Goal: Transaction & Acquisition: Book appointment/travel/reservation

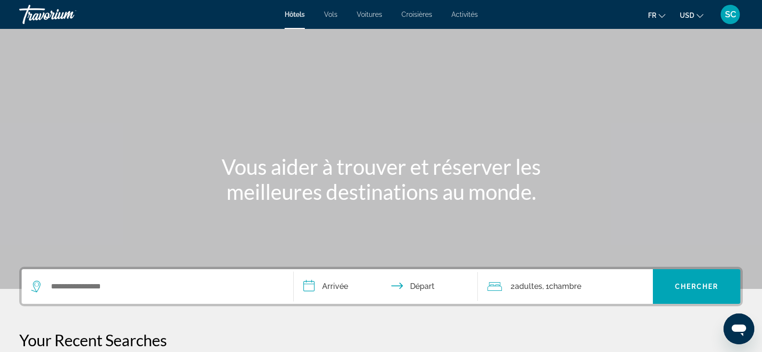
click at [122, 274] on div "Search widget" at bounding box center [157, 286] width 253 height 35
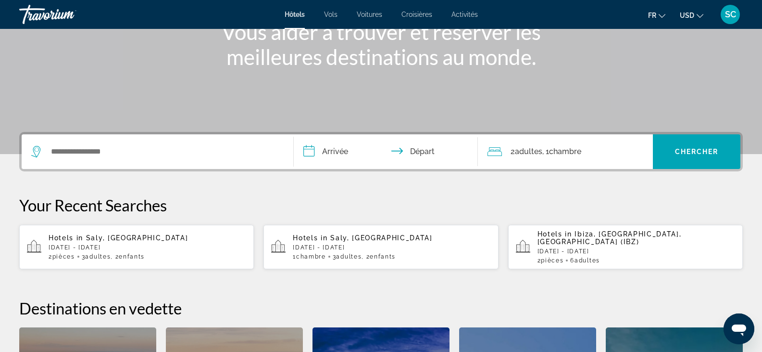
scroll to position [235, 0]
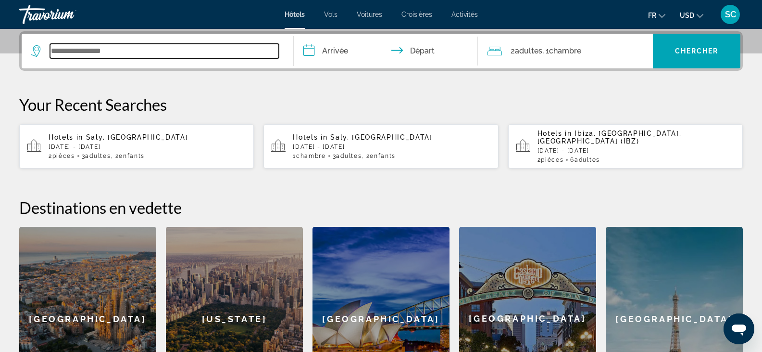
click at [136, 51] on input "Search widget" at bounding box center [164, 51] width 229 height 14
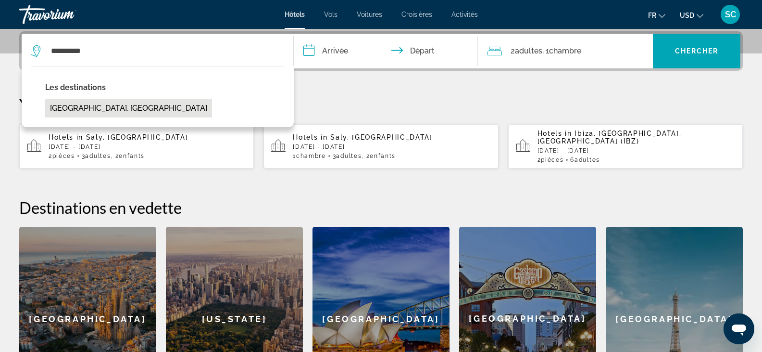
click at [113, 113] on button "[GEOGRAPHIC_DATA], [GEOGRAPHIC_DATA]" at bounding box center [128, 108] width 167 height 18
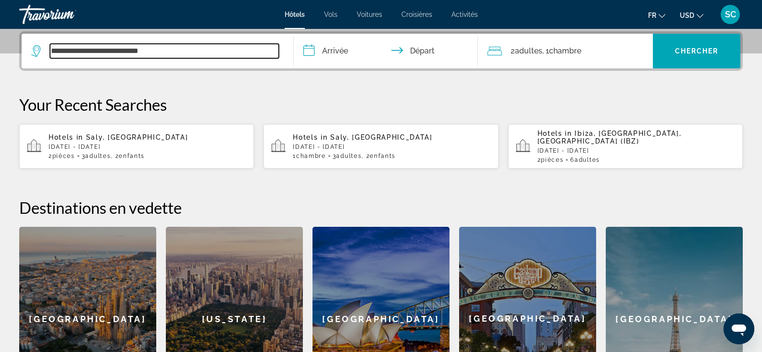
drag, startPoint x: 168, startPoint y: 51, endPoint x: 89, endPoint y: 51, distance: 78.9
click at [89, 51] on input "**********" at bounding box center [164, 51] width 229 height 14
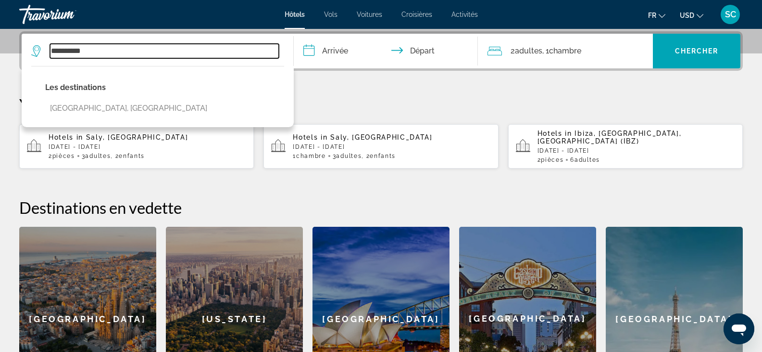
drag, startPoint x: 98, startPoint y: 55, endPoint x: 16, endPoint y: 56, distance: 81.3
click at [16, 56] on div "**********" at bounding box center [381, 221] width 762 height 380
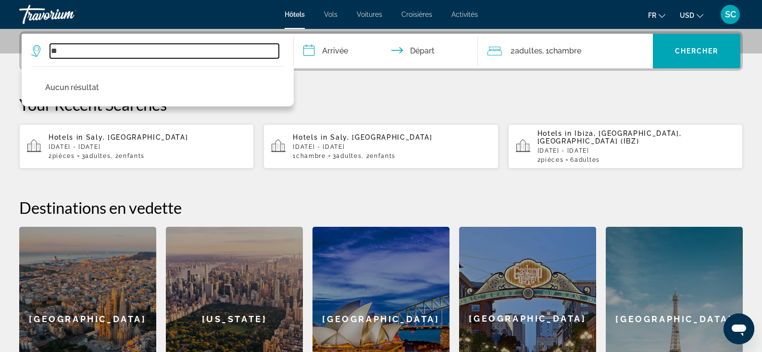
type input "*"
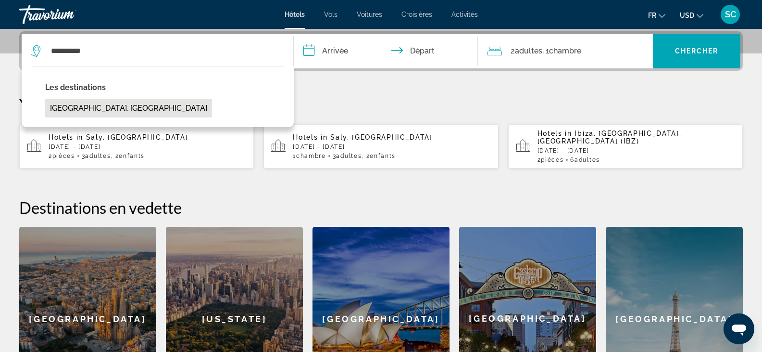
click at [124, 112] on button "[GEOGRAPHIC_DATA], [GEOGRAPHIC_DATA]" at bounding box center [128, 108] width 167 height 18
type input "**********"
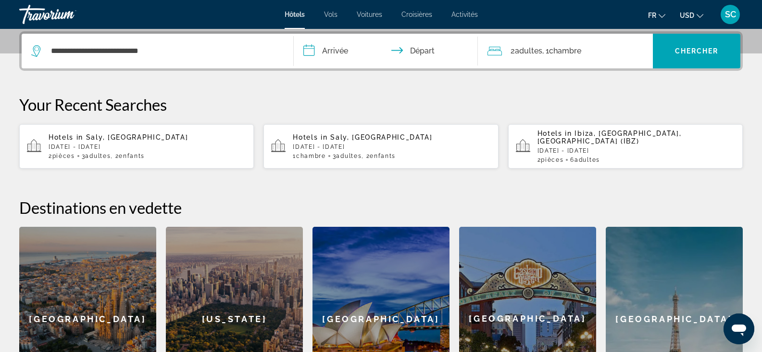
click at [340, 52] on input "**********" at bounding box center [388, 53] width 189 height 38
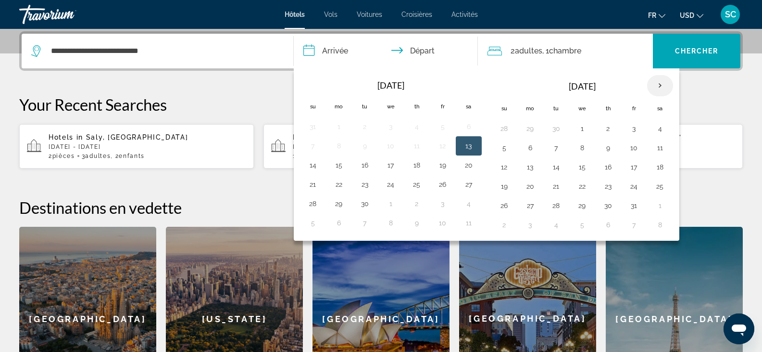
click at [663, 80] on th "Next month" at bounding box center [661, 85] width 26 height 21
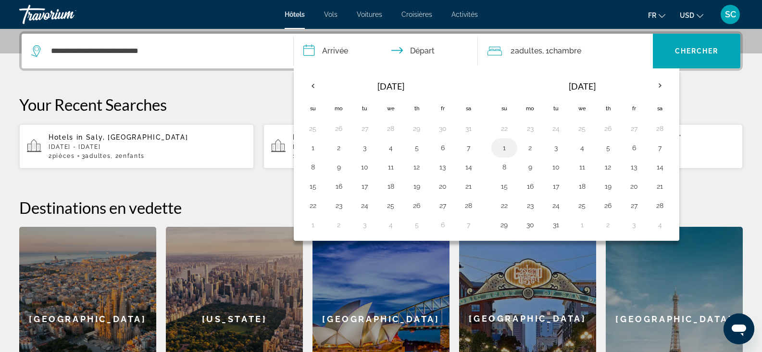
click at [506, 150] on button "1" at bounding box center [504, 147] width 15 height 13
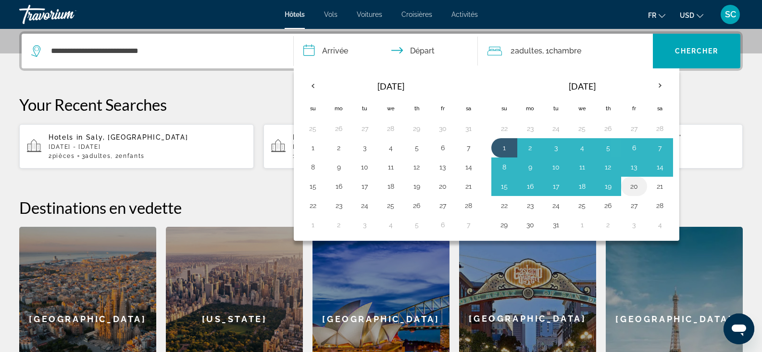
click at [635, 185] on button "20" at bounding box center [634, 185] width 15 height 13
type input "**********"
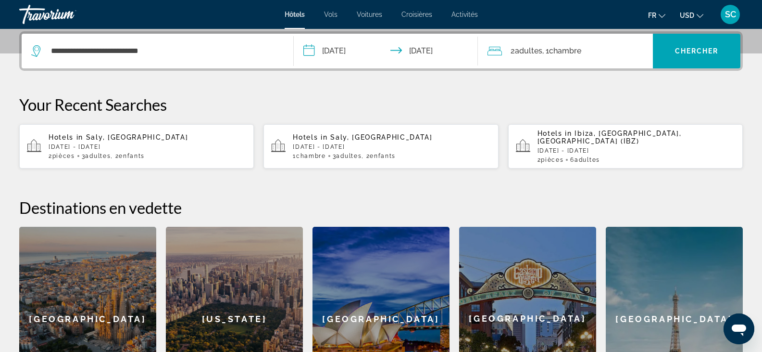
click at [560, 53] on span "Chambre" at bounding box center [565, 50] width 32 height 9
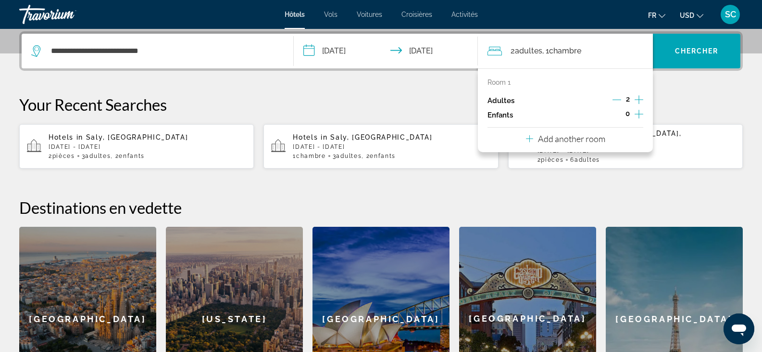
click at [638, 114] on icon "Increment children" at bounding box center [639, 114] width 9 height 9
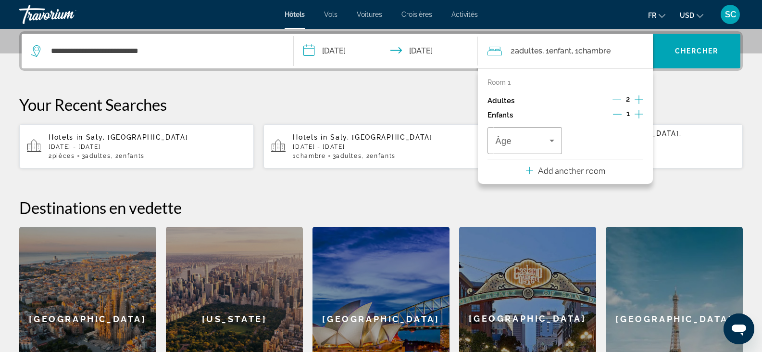
click at [638, 114] on icon "Increment children" at bounding box center [639, 114] width 9 height 9
click at [539, 142] on span "Travelers: 2 adults, 2 children" at bounding box center [522, 141] width 54 height 12
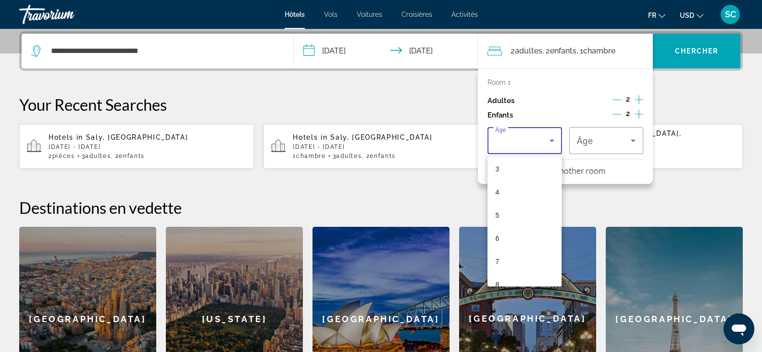
scroll to position [192, 0]
click at [511, 231] on mat-option "11" at bounding box center [525, 230] width 74 height 23
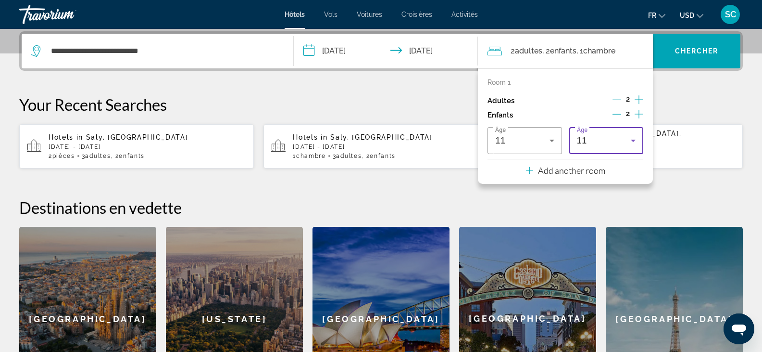
click at [625, 141] on div "11" at bounding box center [604, 141] width 54 height 12
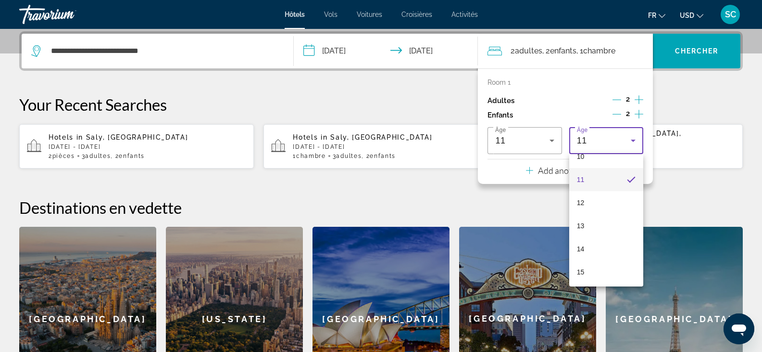
scroll to position [245, 0]
click at [594, 224] on mat-option "13" at bounding box center [607, 224] width 74 height 23
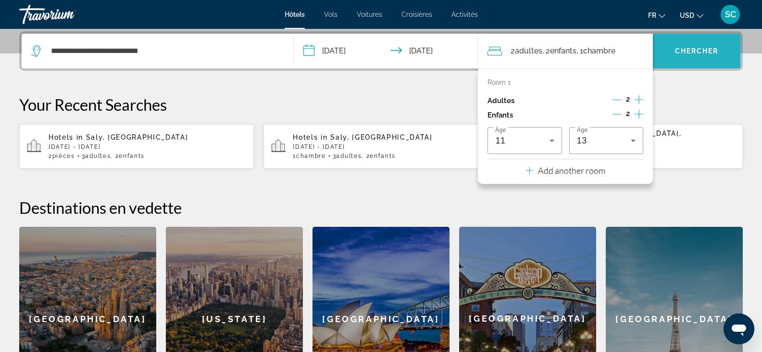
click at [690, 43] on span "Search widget" at bounding box center [697, 50] width 88 height 23
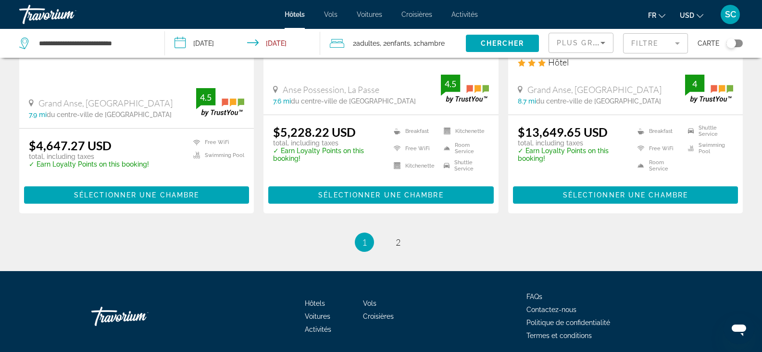
scroll to position [1377, 0]
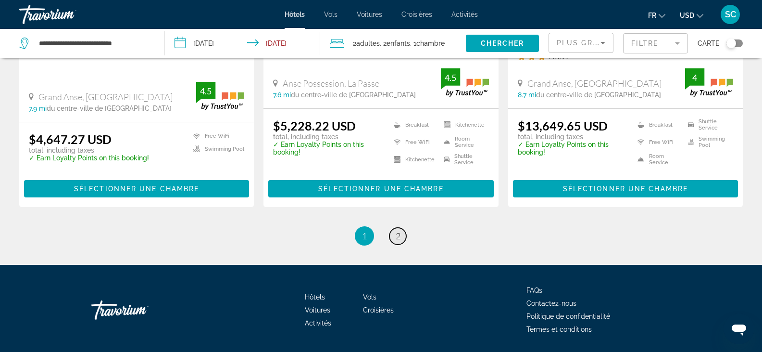
click at [395, 228] on link "page 2" at bounding box center [398, 236] width 17 height 17
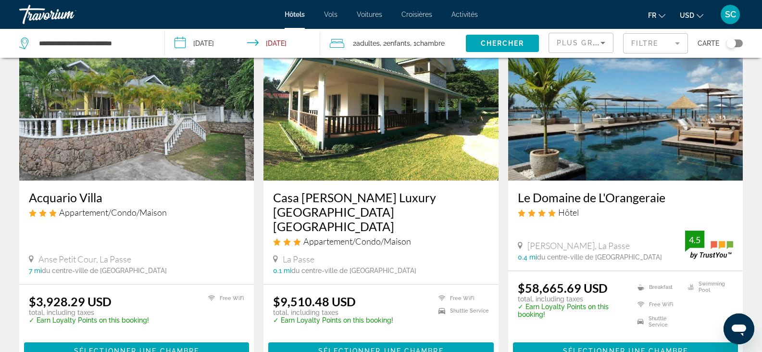
scroll to position [48, 0]
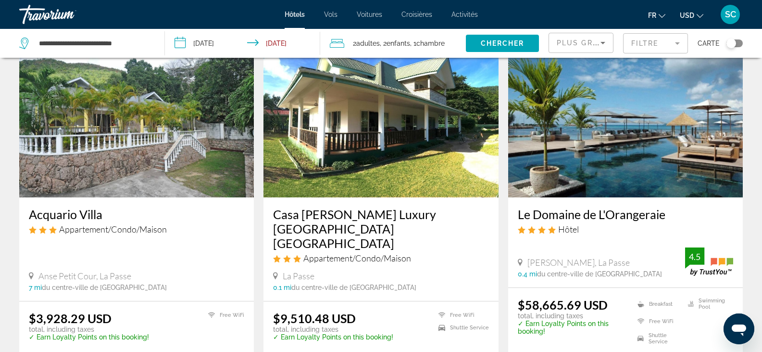
click at [93, 102] on img "Main content" at bounding box center [136, 120] width 235 height 154
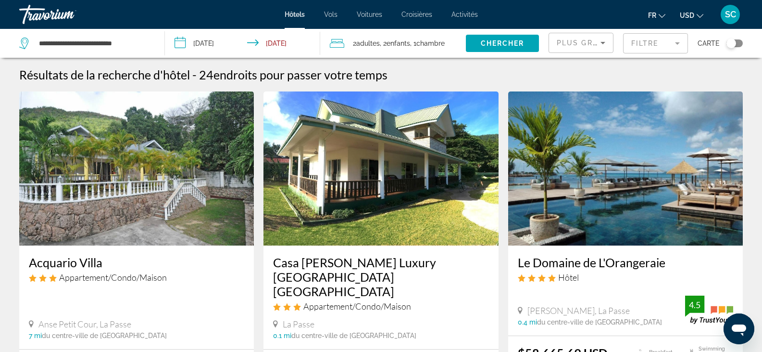
click at [153, 136] on img "Main content" at bounding box center [136, 168] width 235 height 154
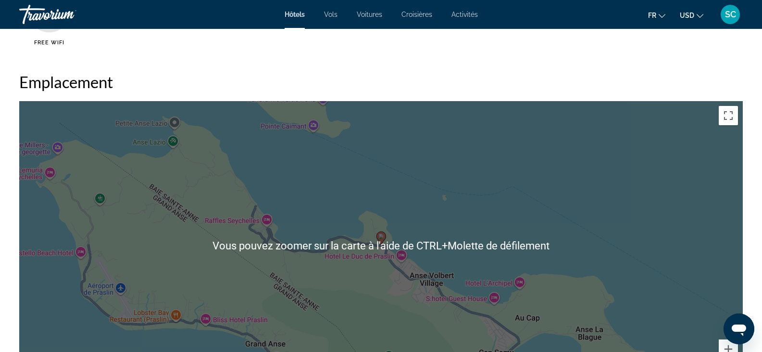
scroll to position [866, 0]
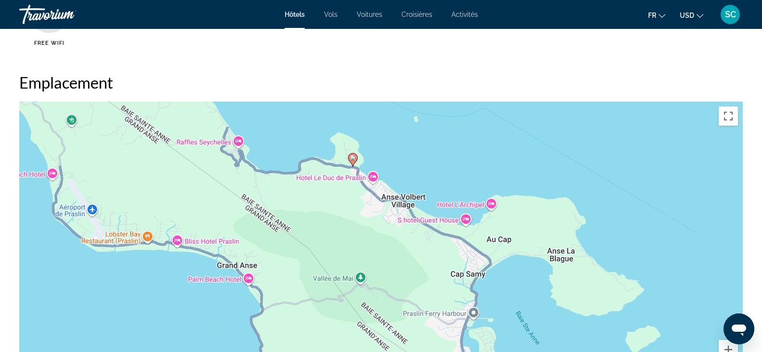
drag, startPoint x: 501, startPoint y: 233, endPoint x: 472, endPoint y: 152, distance: 86.1
click at [472, 152] on div "Pour activer le glissement avec le clavier, appuyez sur Alt+Entrée. Une fois ce…" at bounding box center [381, 246] width 724 height 289
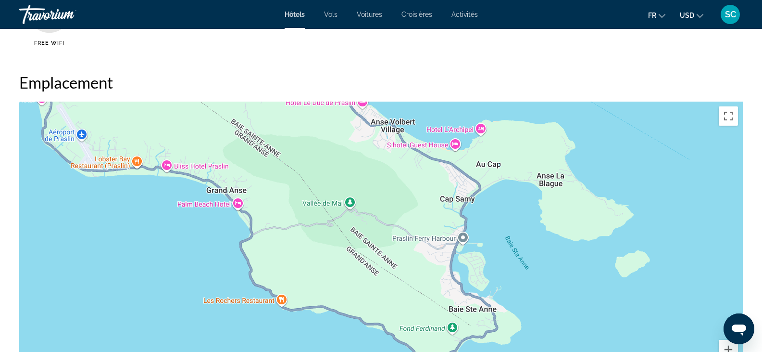
drag, startPoint x: 484, startPoint y: 267, endPoint x: 483, endPoint y: 165, distance: 101.5
click at [483, 165] on div "Pour activer le glissement avec le clavier, appuyez sur Alt+Entrée. Une fois ce…" at bounding box center [381, 246] width 724 height 289
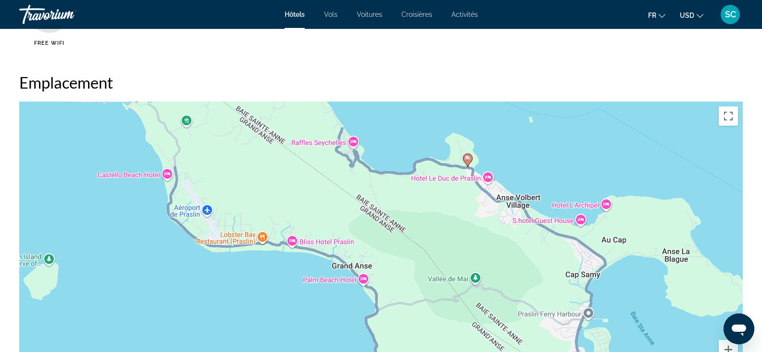
drag, startPoint x: 590, startPoint y: 257, endPoint x: 573, endPoint y: 275, distance: 24.9
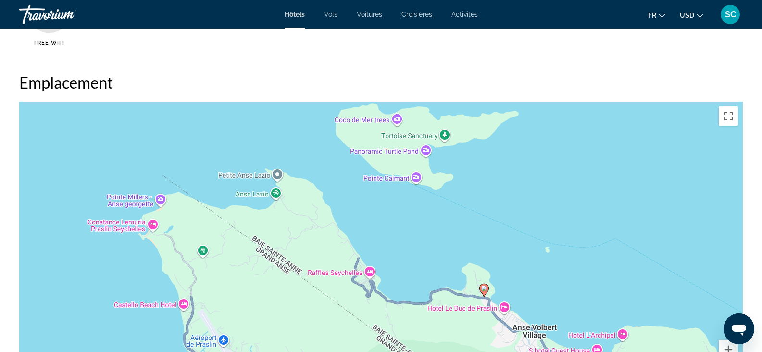
drag, startPoint x: 448, startPoint y: 231, endPoint x: 419, endPoint y: 254, distance: 37.0
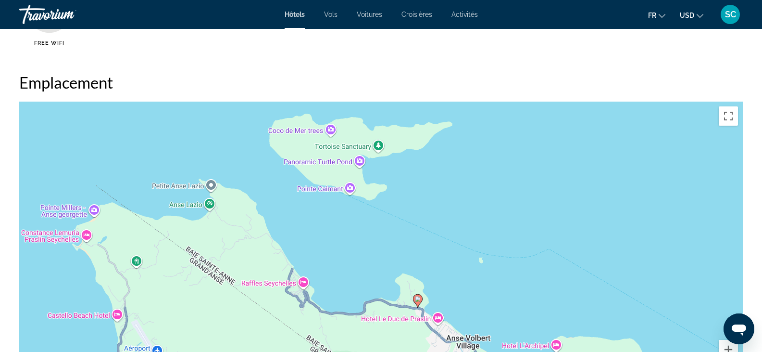
drag, startPoint x: 470, startPoint y: 172, endPoint x: 412, endPoint y: 181, distance: 58.4
click at [412, 181] on div "Pour activer le glissement avec le clavier, appuyez sur Alt+Entrée. Une fois ce…" at bounding box center [381, 246] width 724 height 289
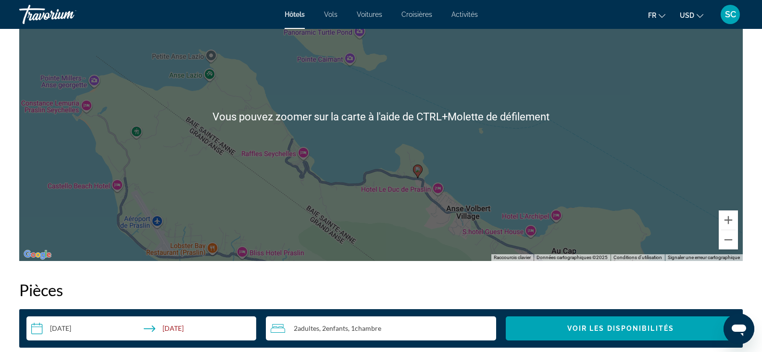
scroll to position [1106, 0]
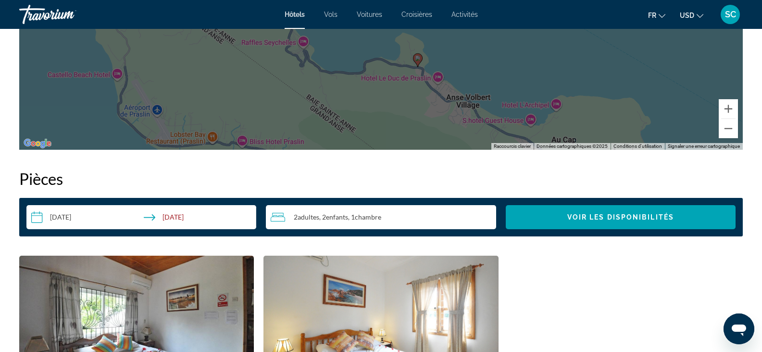
click at [736, 138] on div "Pour activer le glissement avec le clavier, appuyez sur Alt+Entrée. Une fois ce…" at bounding box center [381, 5] width 724 height 289
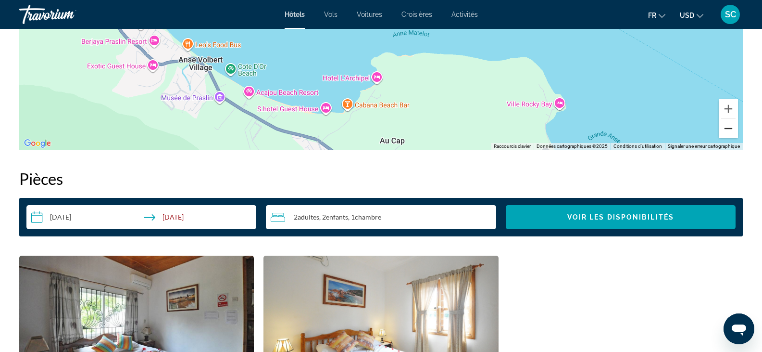
click at [726, 124] on button "Zoom arrière" at bounding box center [728, 128] width 19 height 19
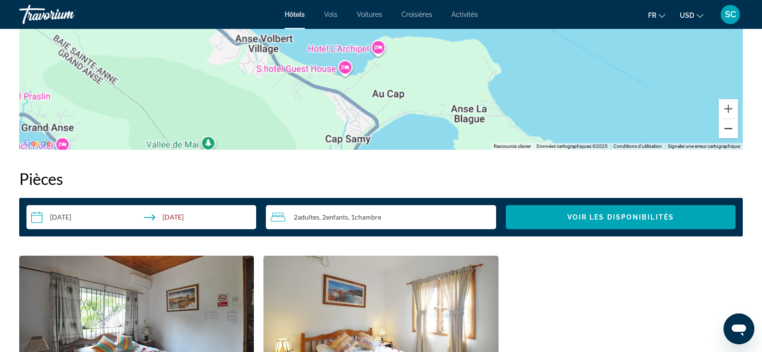
click at [727, 124] on button "Zoom arrière" at bounding box center [728, 128] width 19 height 19
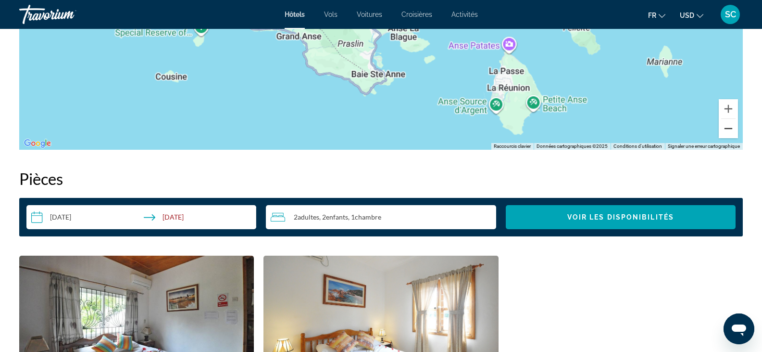
click at [727, 124] on button "Zoom arrière" at bounding box center [728, 128] width 19 height 19
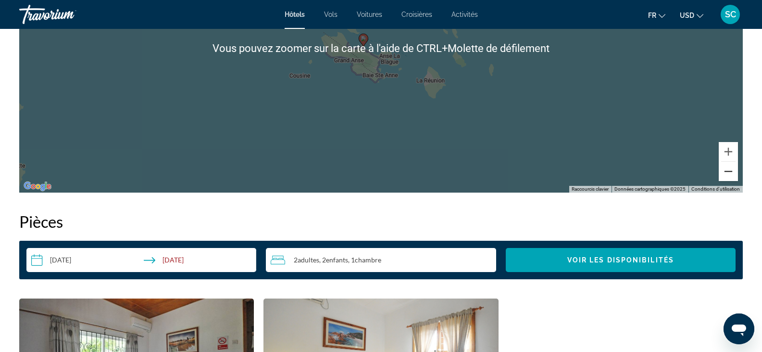
scroll to position [1010, 0]
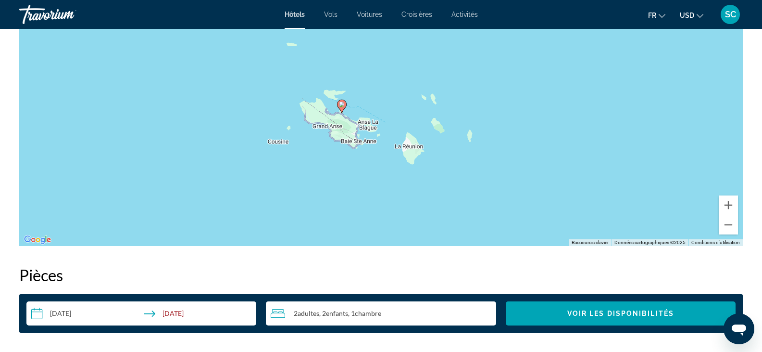
drag, startPoint x: 460, startPoint y: 150, endPoint x: 438, endPoint y: 165, distance: 26.6
click at [438, 165] on div "Pour activer le glissement avec le clavier, appuyez sur Alt+Entrée. Une fois ce…" at bounding box center [381, 101] width 724 height 289
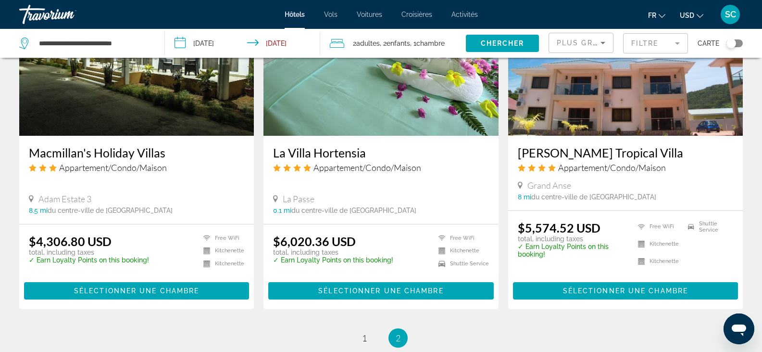
scroll to position [1203, 0]
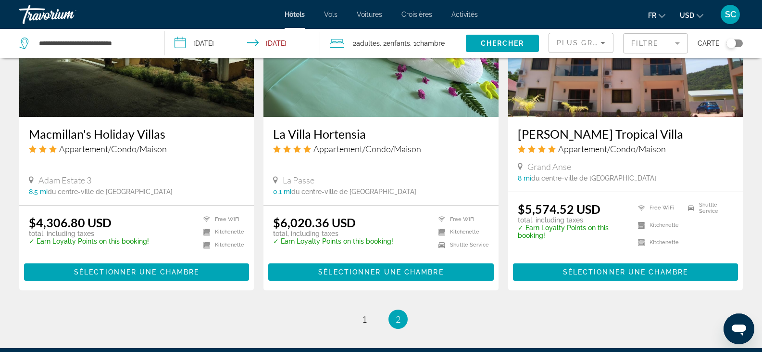
click at [149, 104] on img "Main content" at bounding box center [136, 40] width 235 height 154
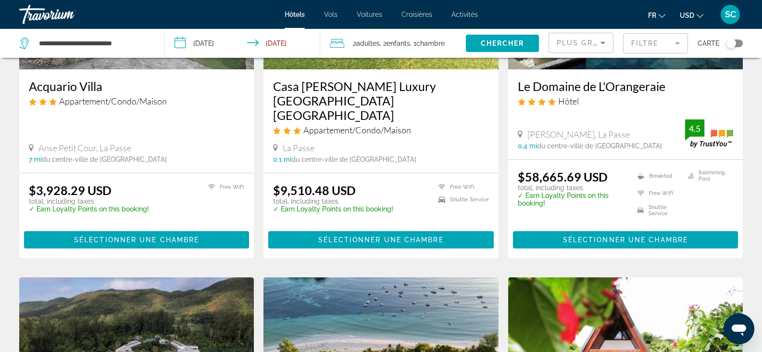
scroll to position [48, 0]
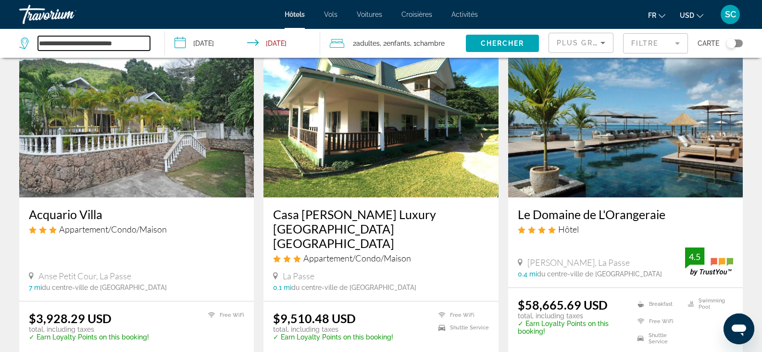
drag, startPoint x: 139, startPoint y: 45, endPoint x: 79, endPoint y: 44, distance: 60.1
click at [79, 44] on input "**********" at bounding box center [94, 43] width 112 height 14
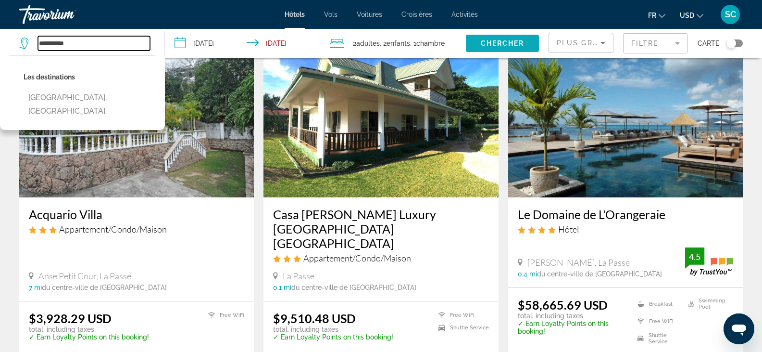
type input "**********"
click at [523, 43] on span "Chercher" at bounding box center [503, 43] width 44 height 8
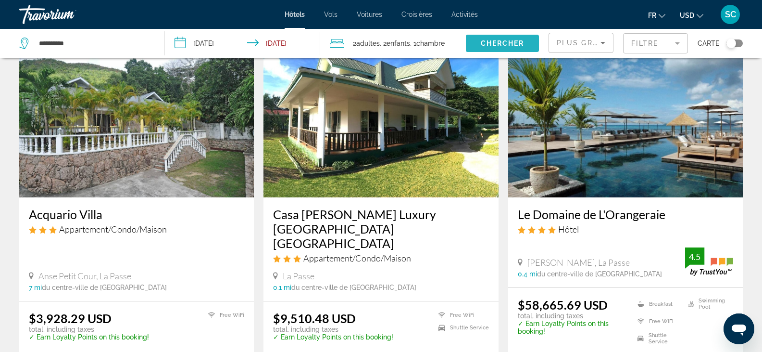
click at [519, 42] on span "Chercher" at bounding box center [503, 43] width 44 height 8
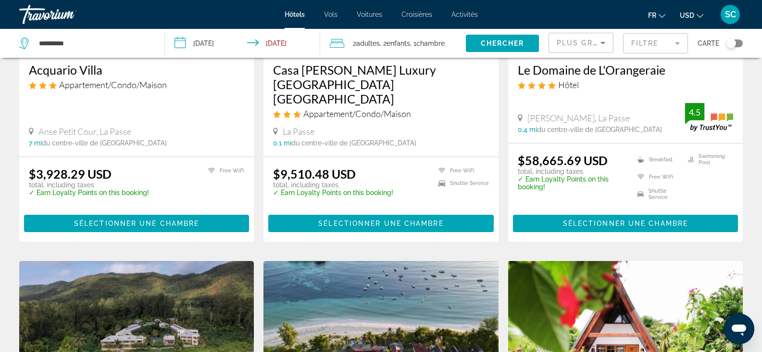
scroll to position [0, 0]
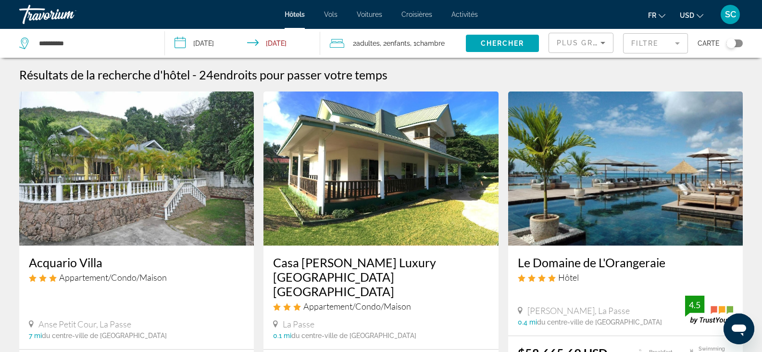
click at [619, 232] on img "Main content" at bounding box center [625, 168] width 235 height 154
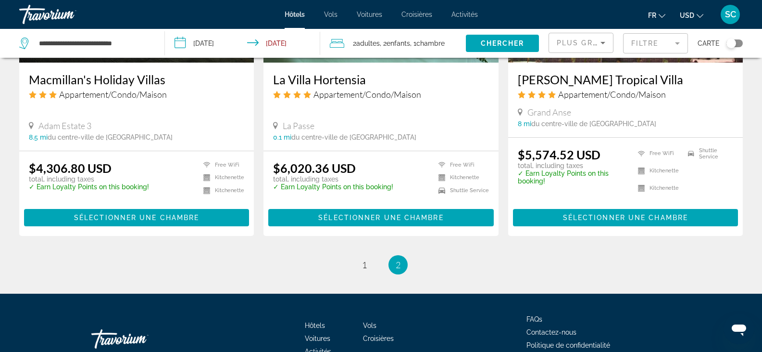
scroll to position [1311, 0]
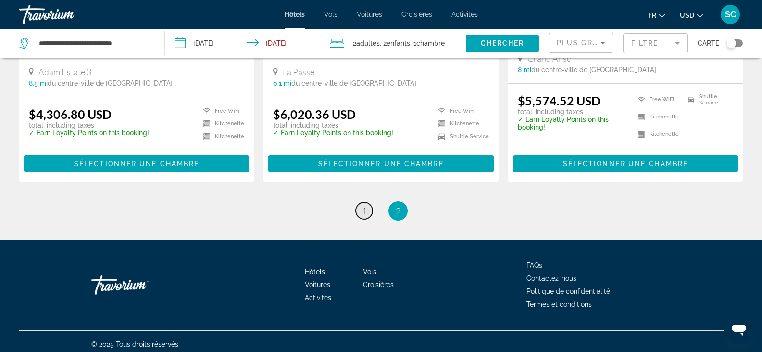
click at [360, 204] on link "page 1" at bounding box center [364, 210] width 17 height 17
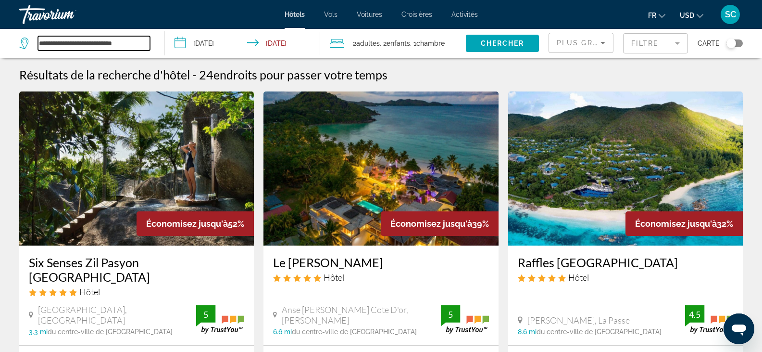
click at [89, 41] on input "**********" at bounding box center [94, 43] width 112 height 14
drag, startPoint x: 140, startPoint y: 43, endPoint x: 32, endPoint y: 43, distance: 107.8
click at [32, 43] on div "**********" at bounding box center [84, 43] width 131 height 14
type input "******"
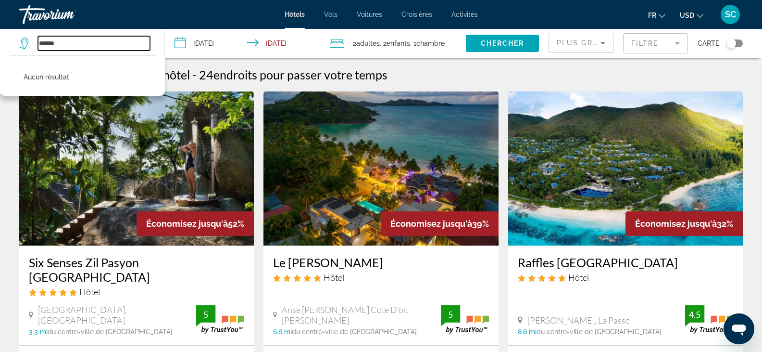
drag, startPoint x: 70, startPoint y: 41, endPoint x: 3, endPoint y: 41, distance: 66.9
click at [3, 41] on app-destination-search "****** Aucun résultat" at bounding box center [82, 43] width 165 height 29
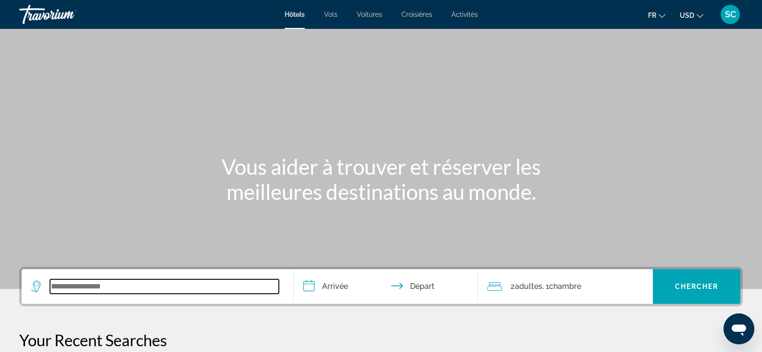
click at [139, 293] on input "Search widget" at bounding box center [164, 286] width 229 height 14
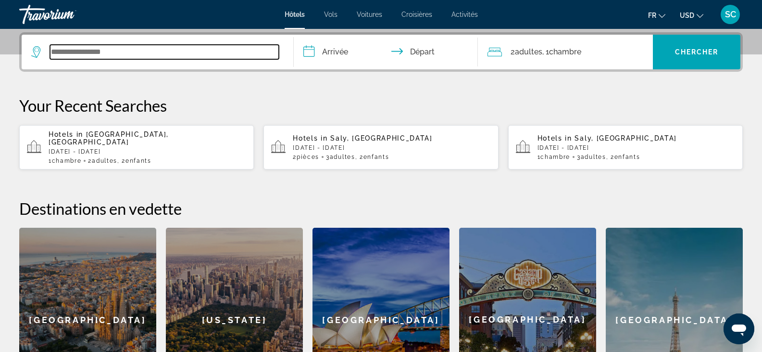
scroll to position [235, 0]
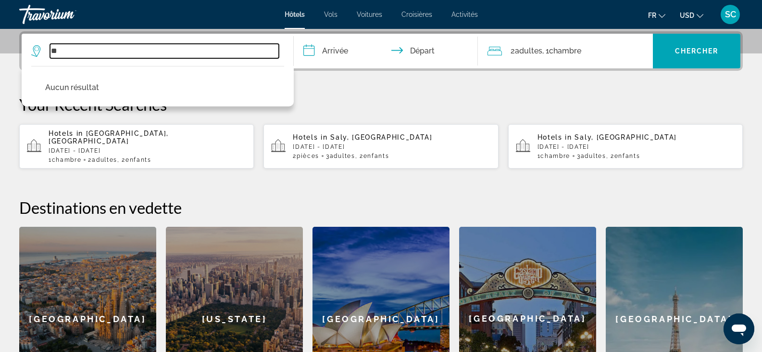
type input "*"
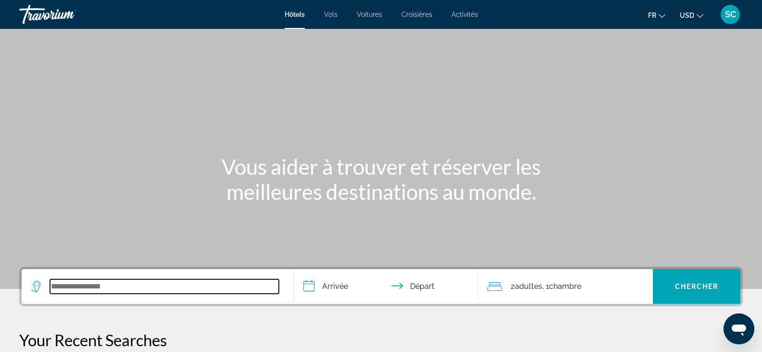
click at [88, 287] on input "Search widget" at bounding box center [164, 286] width 229 height 14
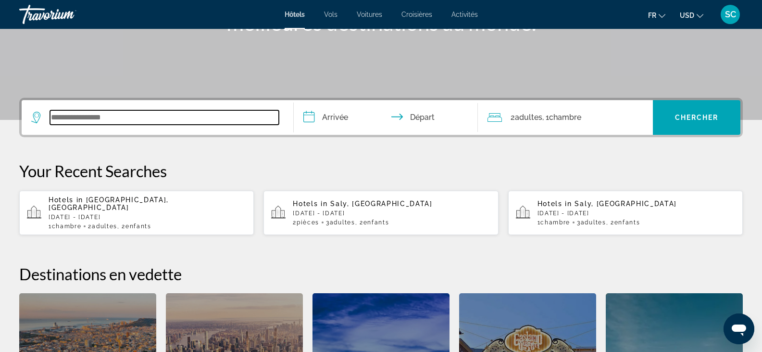
scroll to position [235, 0]
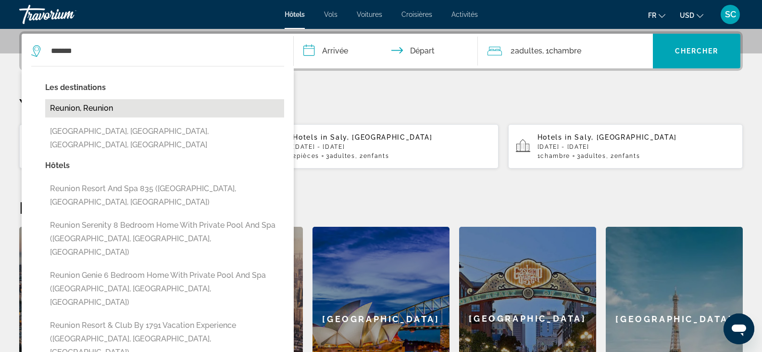
click at [123, 108] on button "Reunion, Reunion" at bounding box center [164, 108] width 239 height 18
type input "**********"
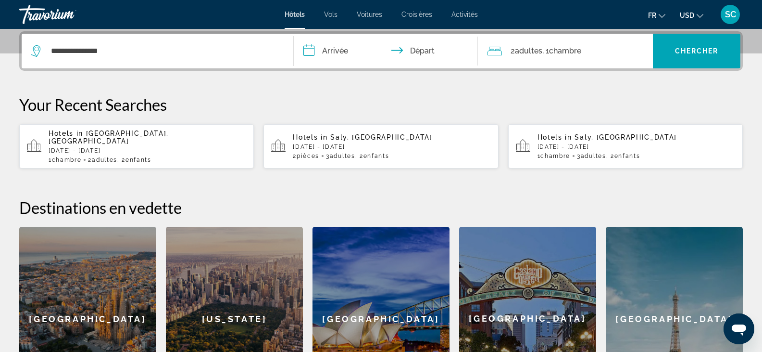
click at [335, 50] on input "**********" at bounding box center [388, 53] width 189 height 38
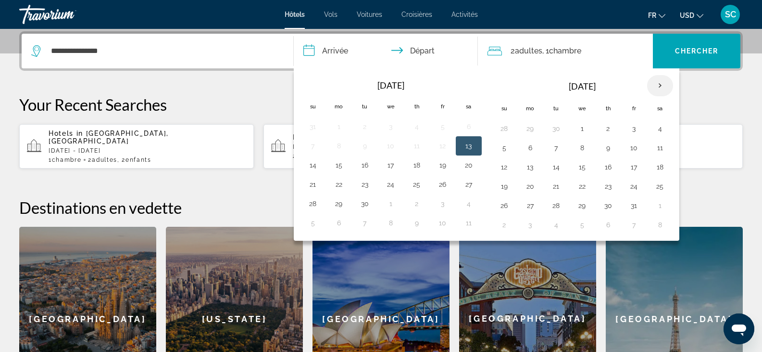
click at [659, 82] on th "Next month" at bounding box center [661, 85] width 26 height 21
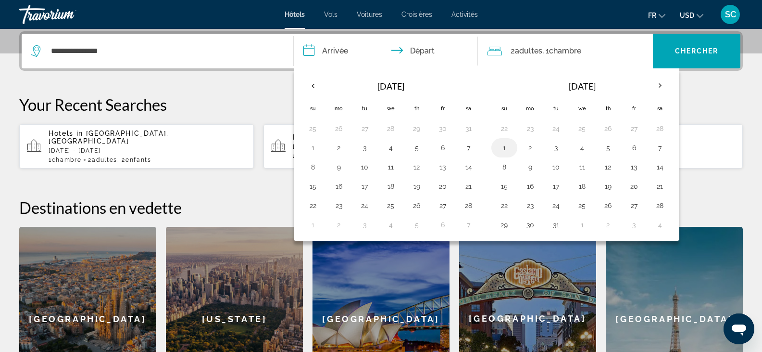
click at [505, 150] on button "1" at bounding box center [504, 147] width 15 height 13
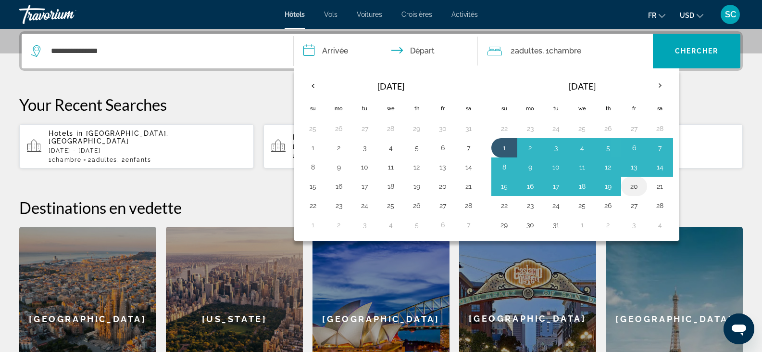
click at [632, 189] on button "20" at bounding box center [634, 185] width 15 height 13
type input "**********"
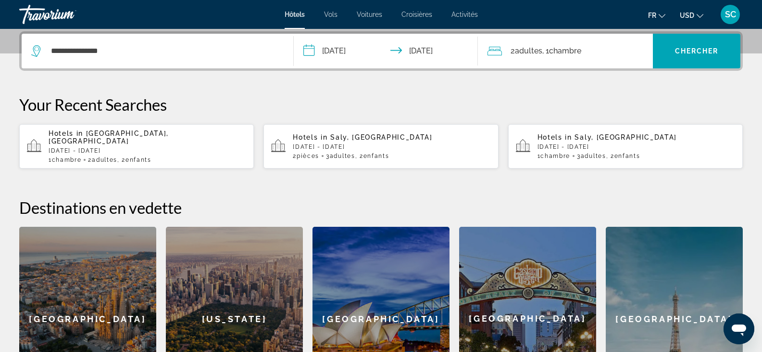
click at [572, 53] on span "Chambre" at bounding box center [565, 50] width 32 height 9
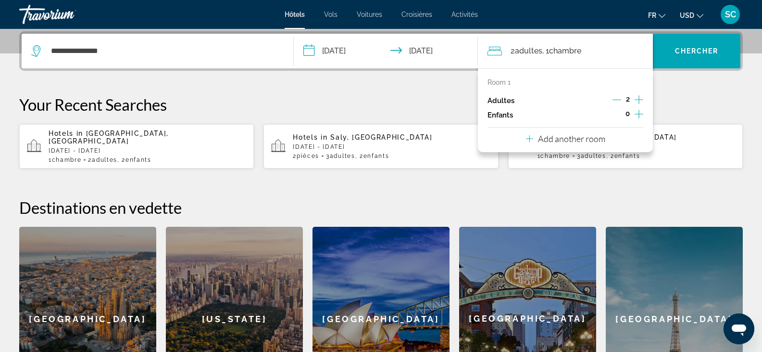
click at [635, 114] on div "0" at bounding box center [627, 115] width 31 height 14
click at [639, 114] on icon "Increment children" at bounding box center [639, 114] width 9 height 9
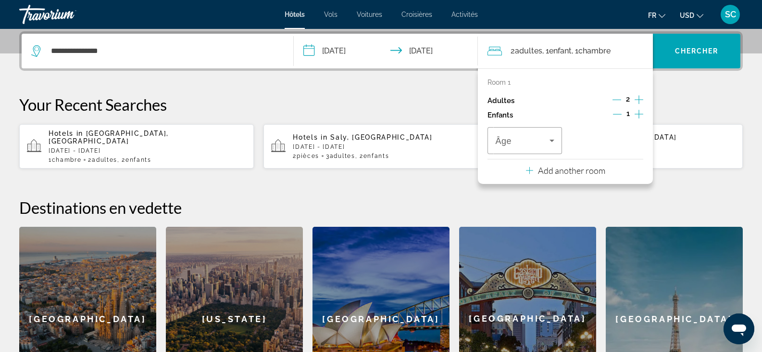
click at [639, 114] on icon "Increment children" at bounding box center [639, 114] width 9 height 9
click at [528, 140] on span "Travelers: 2 adults, 2 children" at bounding box center [522, 141] width 54 height 12
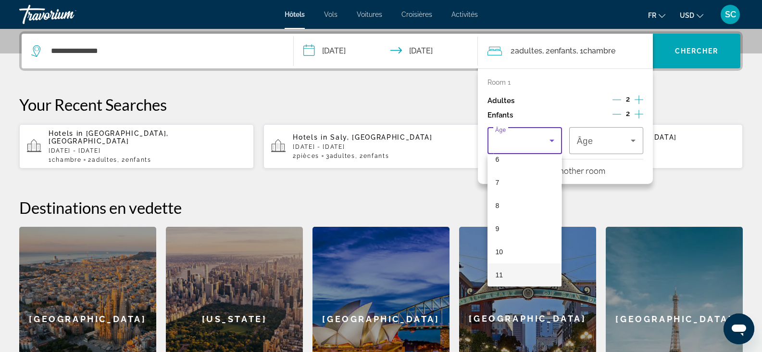
scroll to position [192, 0]
click at [510, 226] on mat-option "11" at bounding box center [525, 230] width 74 height 23
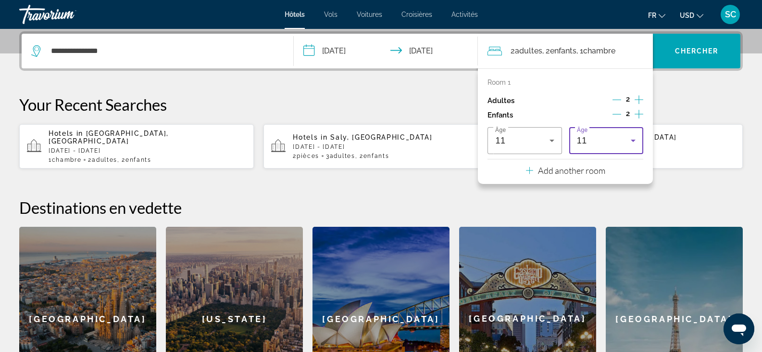
click at [602, 139] on div "11" at bounding box center [604, 141] width 54 height 12
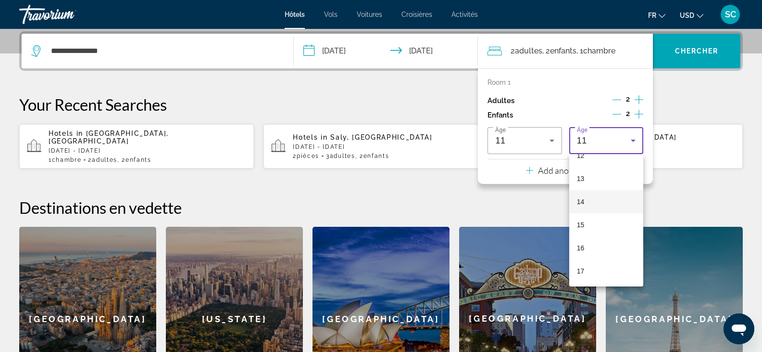
scroll to position [243, 0]
click at [585, 226] on mat-option "13" at bounding box center [607, 226] width 74 height 23
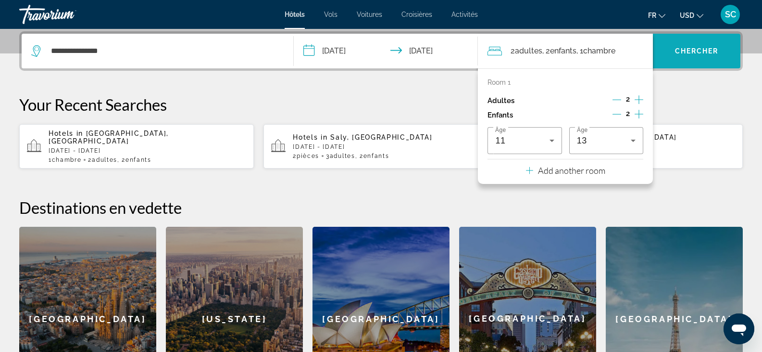
click at [698, 48] on span "Chercher" at bounding box center [697, 51] width 44 height 8
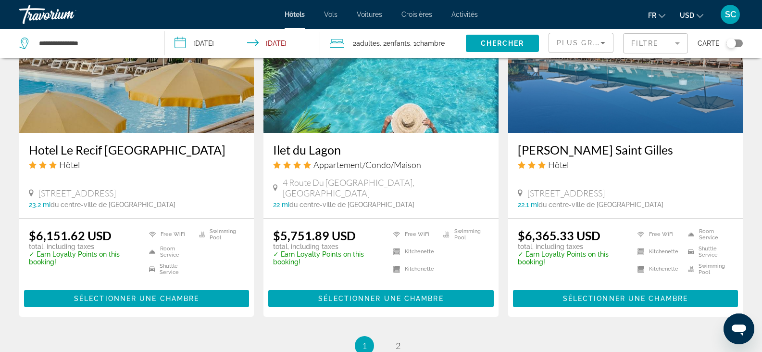
scroll to position [1325, 0]
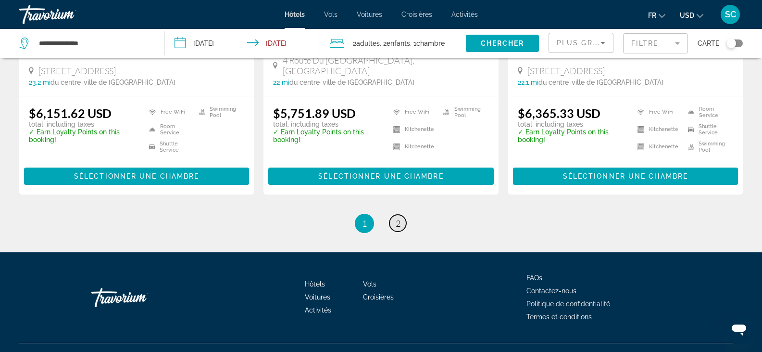
click at [392, 215] on link "page 2" at bounding box center [398, 223] width 17 height 17
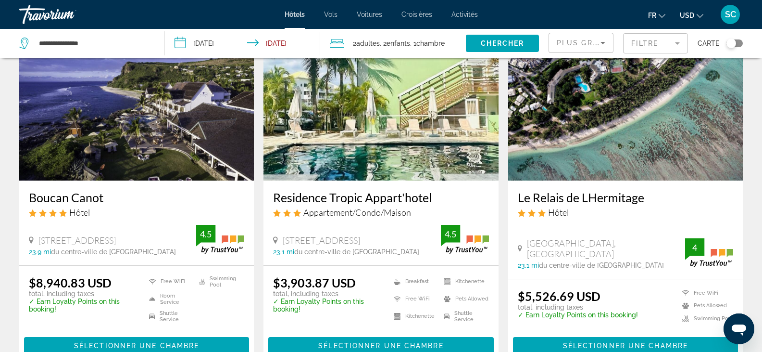
scroll to position [818, 0]
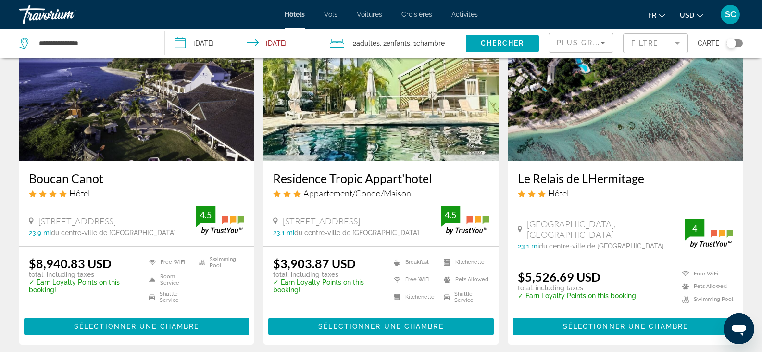
click at [370, 121] on img "Main content" at bounding box center [381, 84] width 235 height 154
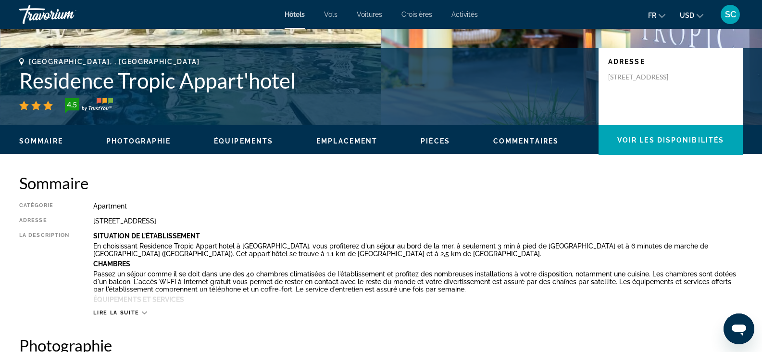
click at [351, 138] on span "Emplacement" at bounding box center [347, 141] width 61 height 8
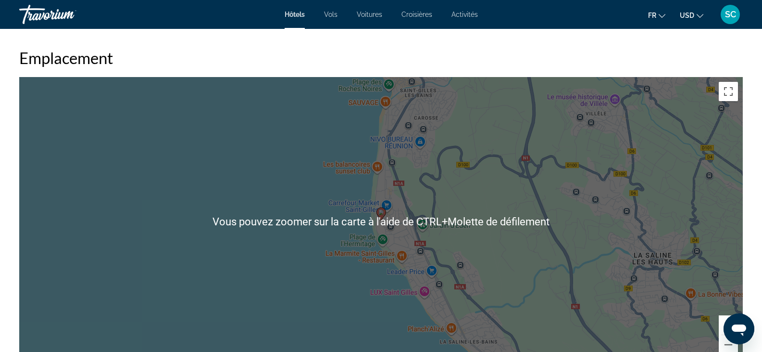
scroll to position [929, 0]
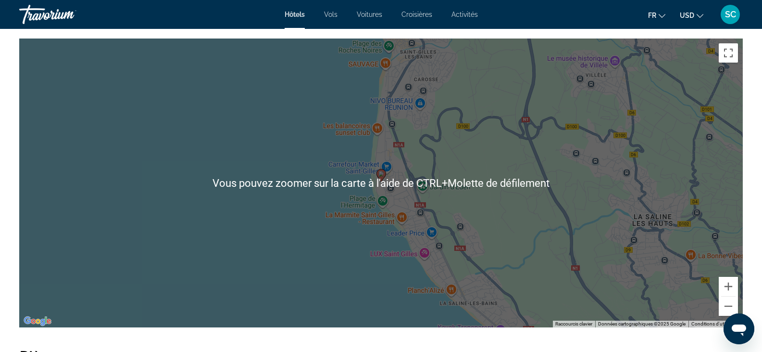
click at [470, 219] on div "Pour activer le glissement avec le clavier, appuyez sur Alt+Entrée. Une fois ce…" at bounding box center [381, 182] width 724 height 289
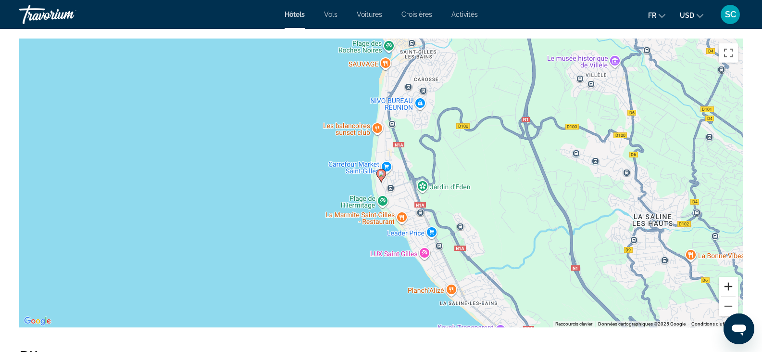
click at [728, 283] on button "Zoom avant" at bounding box center [728, 286] width 19 height 19
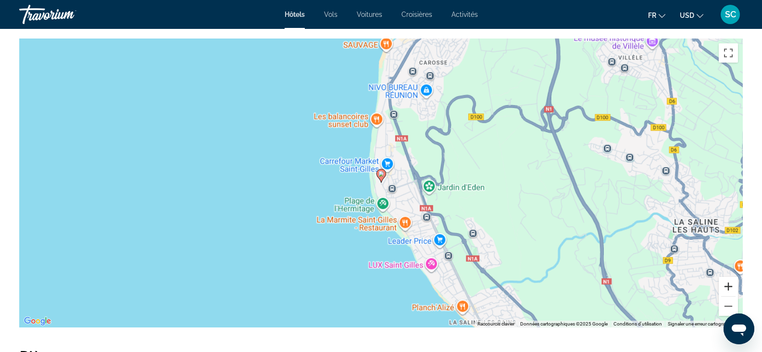
click at [728, 283] on button "Zoom avant" at bounding box center [728, 286] width 19 height 19
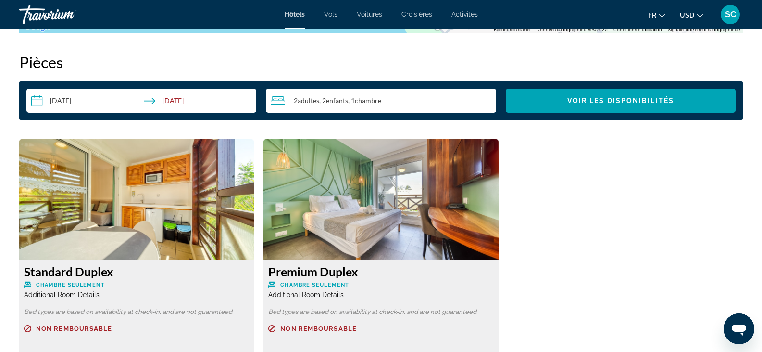
scroll to position [1218, 0]
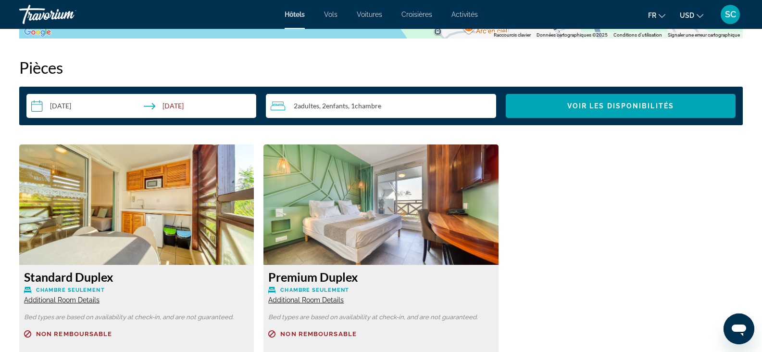
click at [164, 198] on img "Main content" at bounding box center [136, 204] width 235 height 120
click at [81, 281] on h3 "Standard Duplex" at bounding box center [136, 276] width 225 height 14
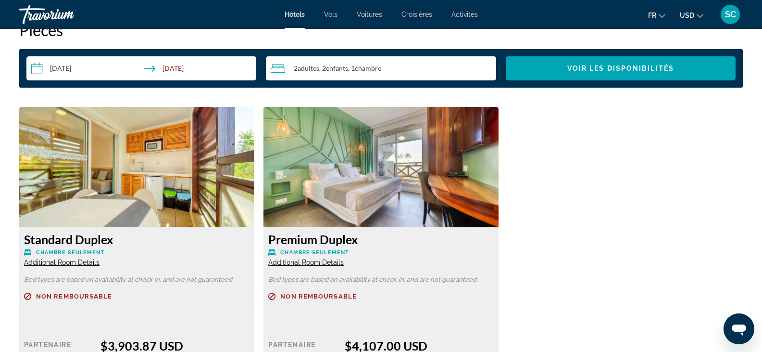
scroll to position [1314, 0]
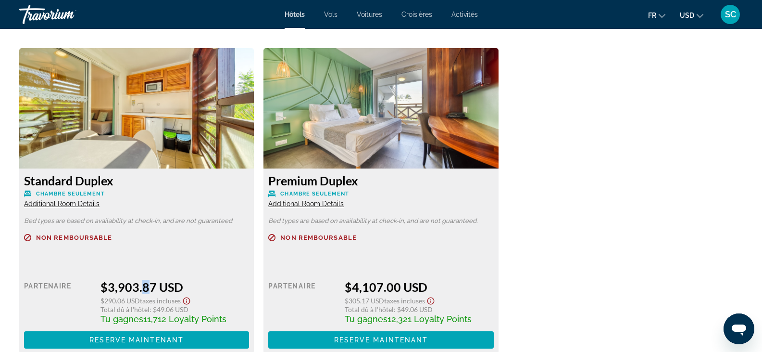
click at [142, 268] on div "Prix au détail $0.00 quand vous échangez Partenaire $3,903.87 USD $290.06 USD T…" at bounding box center [136, 305] width 225 height 87
drag, startPoint x: 176, startPoint y: 206, endPoint x: 159, endPoint y: 230, distance: 29.4
click at [176, 208] on div "Standard Duplex Chambre seulement Additional Room Details Bed types are based o…" at bounding box center [136, 260] width 235 height 185
click at [89, 245] on div "Non remboursable" at bounding box center [136, 243] width 225 height 18
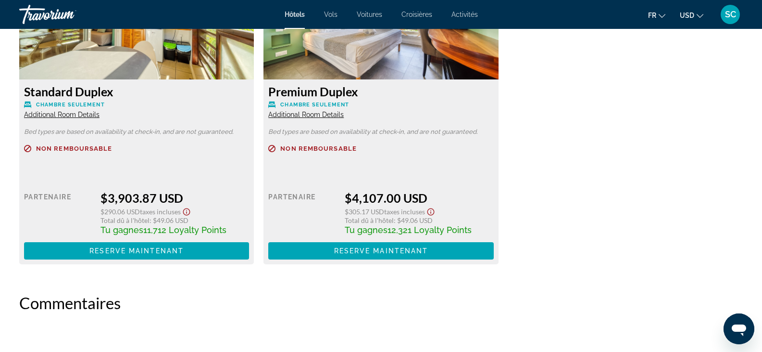
scroll to position [1410, 0]
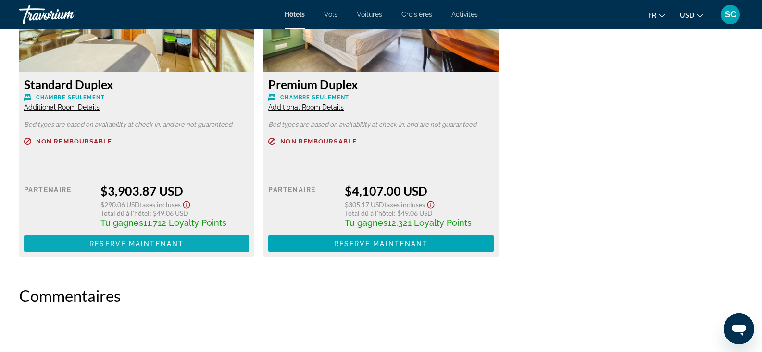
click at [136, 241] on span "Reserve maintenant" at bounding box center [136, 244] width 94 height 8
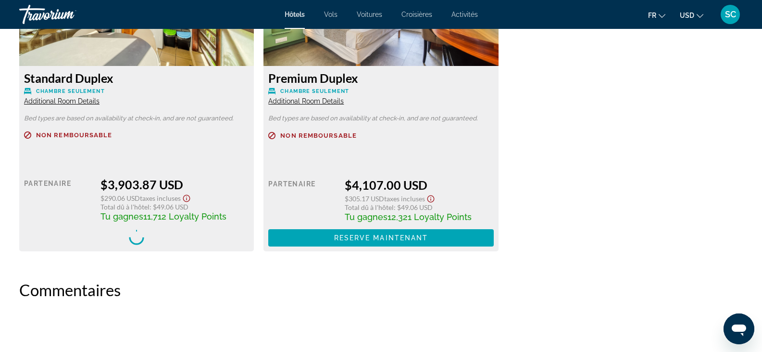
scroll to position [1554, 0]
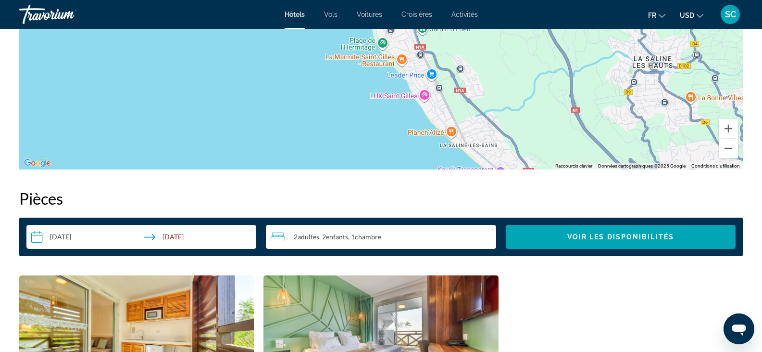
scroll to position [1271, 0]
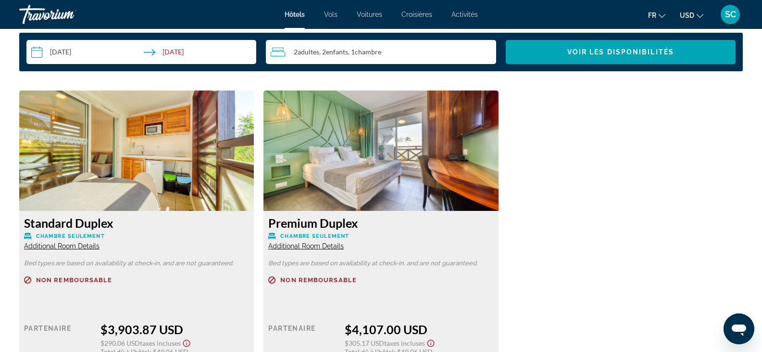
click at [76, 245] on span "Additional Room Details" at bounding box center [62, 246] width 76 height 8
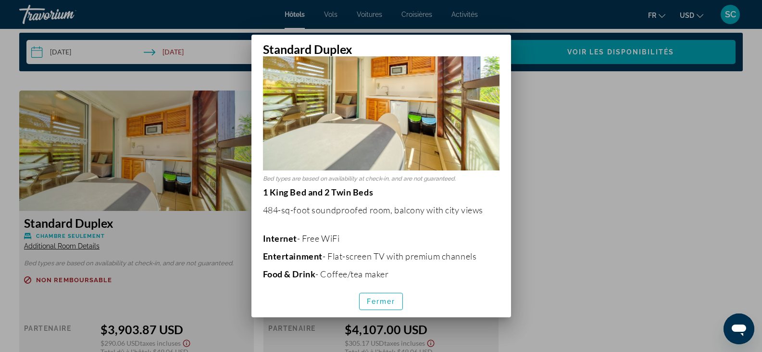
scroll to position [48, 0]
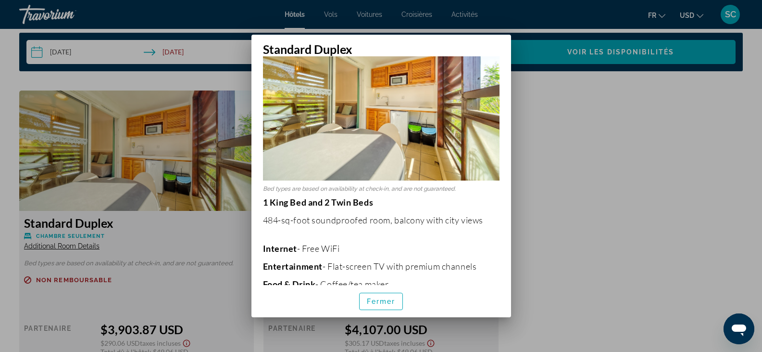
click at [39, 108] on div at bounding box center [381, 176] width 762 height 352
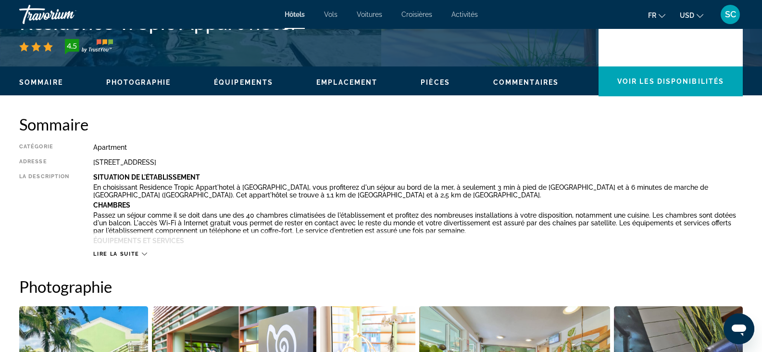
scroll to position [69, 0]
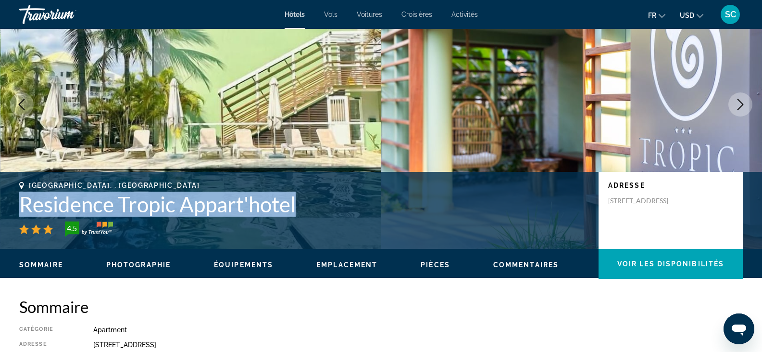
drag, startPoint x: 300, startPoint y: 203, endPoint x: 30, endPoint y: 207, distance: 269.9
click at [25, 209] on h1 "Residence Tropic Appart'hotel" at bounding box center [304, 203] width 570 height 25
copy h1 "Residence Tropic Appart'hotel"
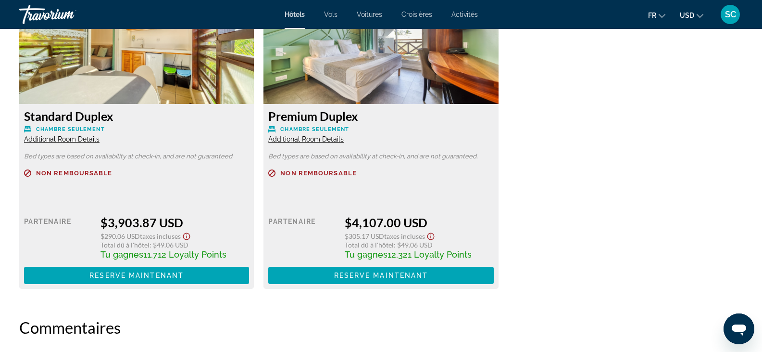
scroll to position [1368, 0]
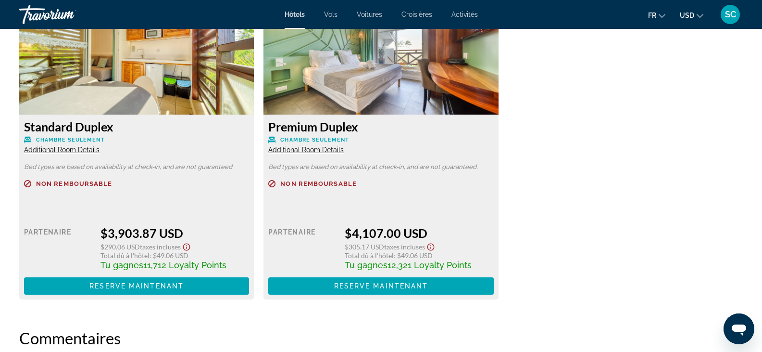
click at [83, 151] on span "Additional Room Details" at bounding box center [62, 150] width 76 height 8
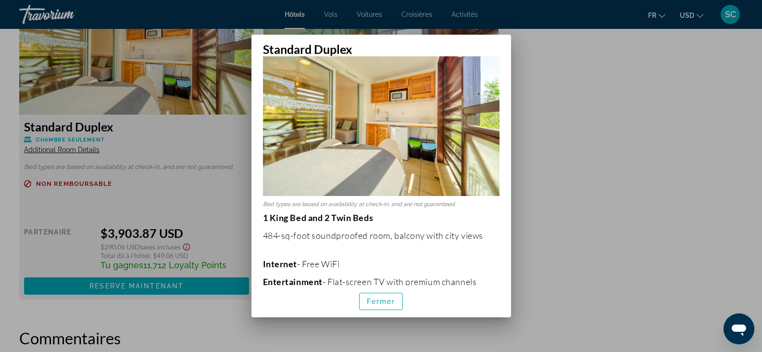
scroll to position [48, 0]
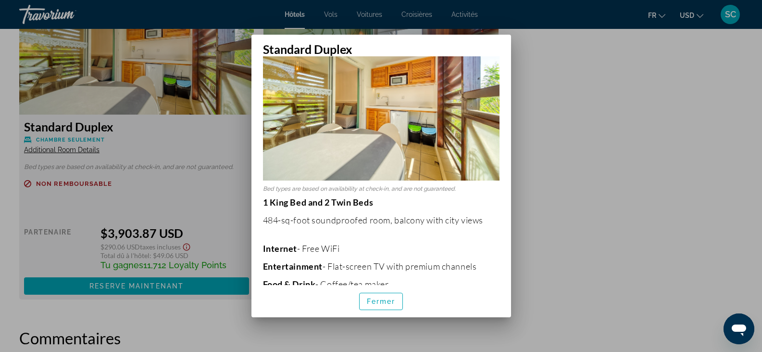
click at [547, 105] on div at bounding box center [381, 176] width 762 height 352
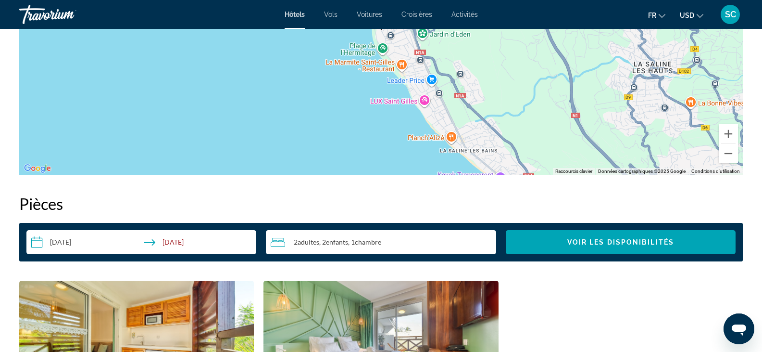
scroll to position [1079, 0]
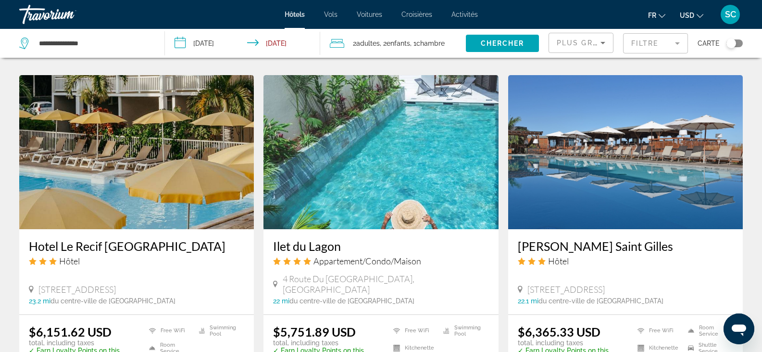
scroll to position [1325, 0]
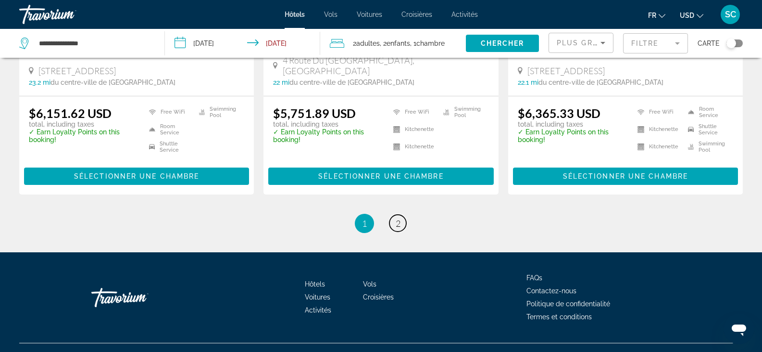
click at [401, 215] on link "page 2" at bounding box center [398, 223] width 17 height 17
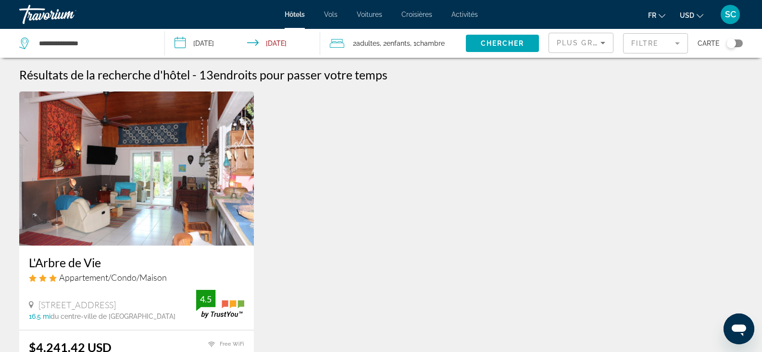
click at [192, 181] on img "Main content" at bounding box center [136, 168] width 235 height 154
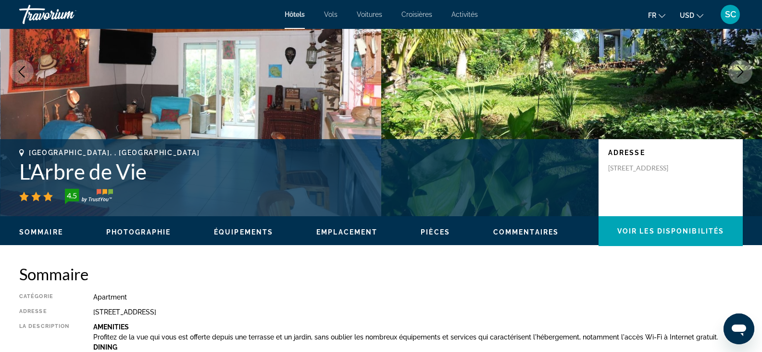
scroll to position [96, 0]
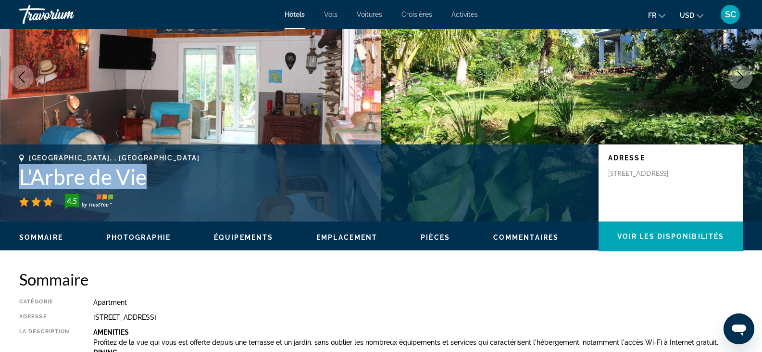
drag, startPoint x: 153, startPoint y: 179, endPoint x: 19, endPoint y: 184, distance: 134.3
click at [19, 184] on h1 "L'Arbre de Vie" at bounding box center [304, 176] width 570 height 25
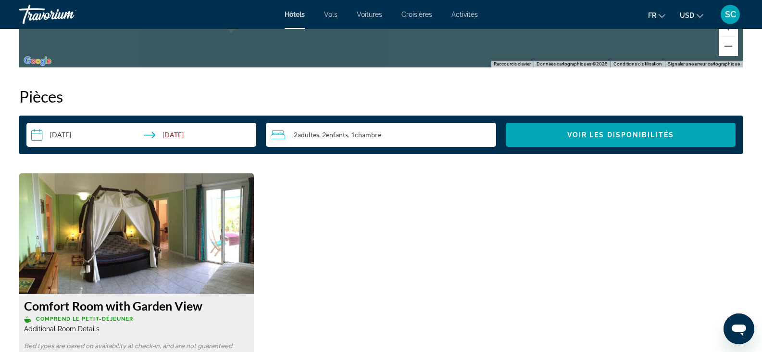
scroll to position [1347, 0]
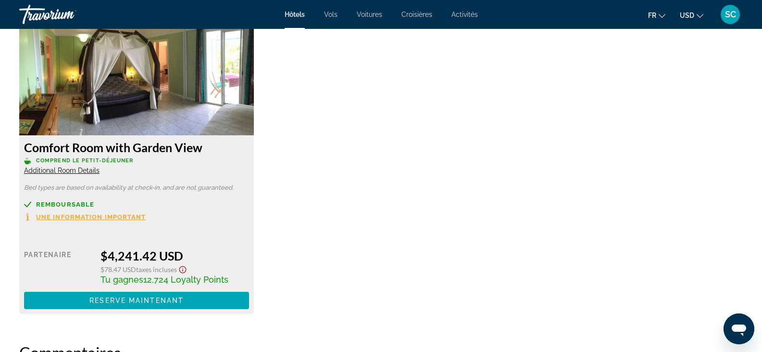
click at [77, 167] on span "Additional Room Details" at bounding box center [62, 170] width 76 height 8
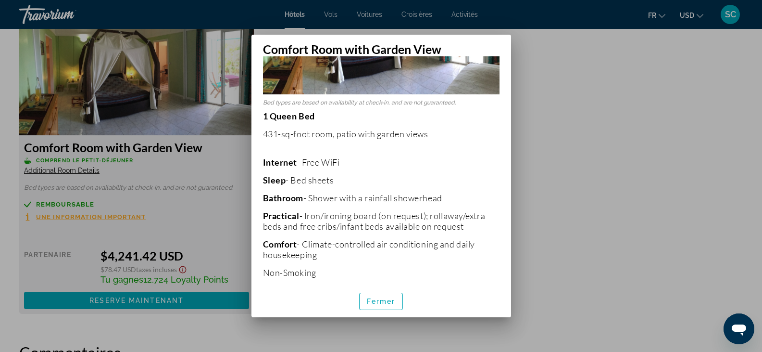
scroll to position [102, 0]
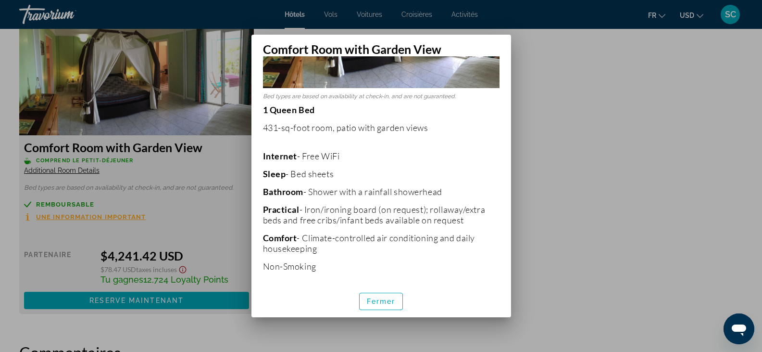
click at [662, 176] on div at bounding box center [381, 176] width 762 height 352
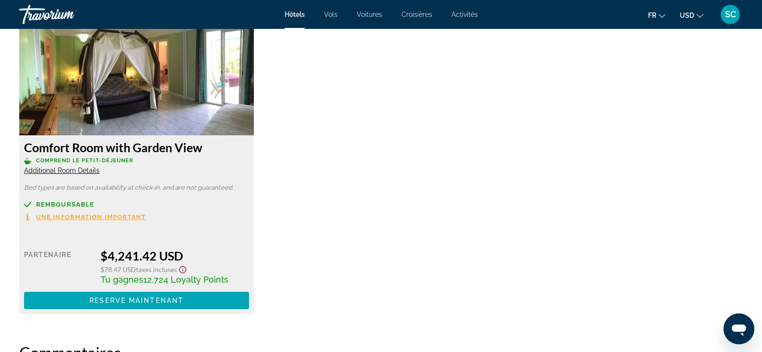
scroll to position [1347, 0]
click at [131, 215] on span "Une information important" at bounding box center [91, 217] width 110 height 6
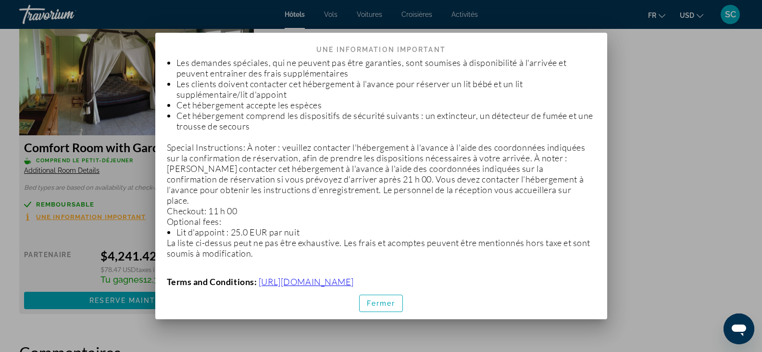
scroll to position [221, 0]
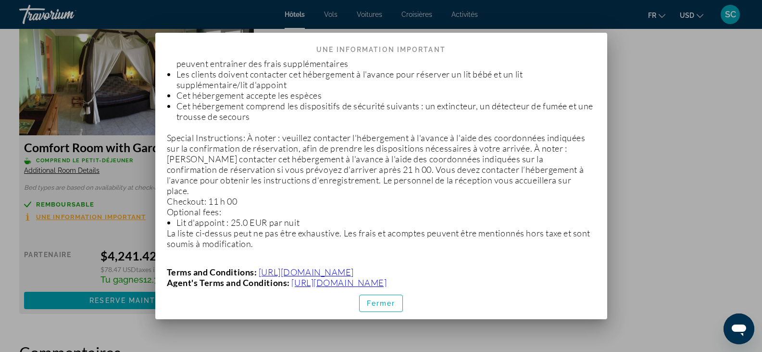
click at [690, 162] on div at bounding box center [381, 176] width 762 height 352
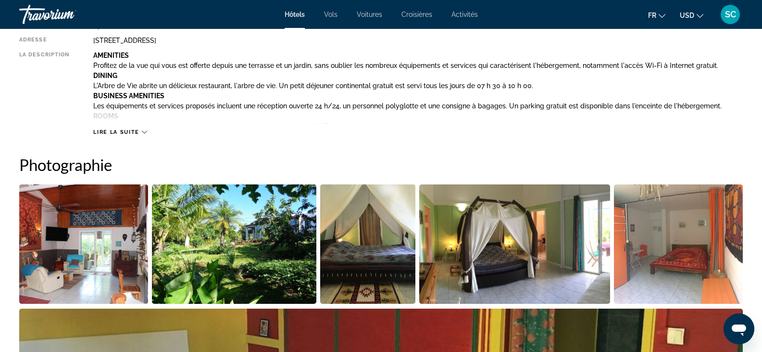
scroll to position [385, 0]
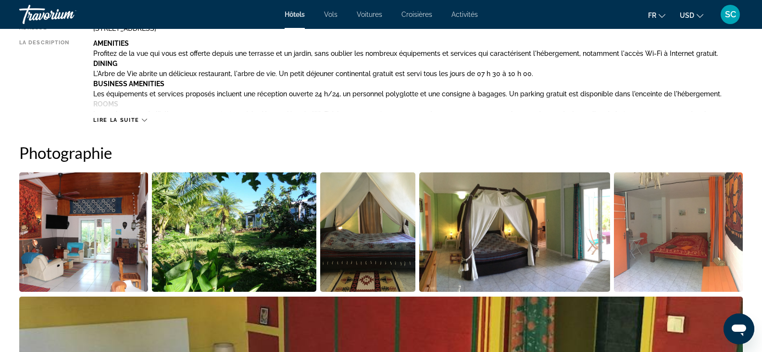
click at [114, 121] on span "Lire la suite" at bounding box center [116, 120] width 46 height 6
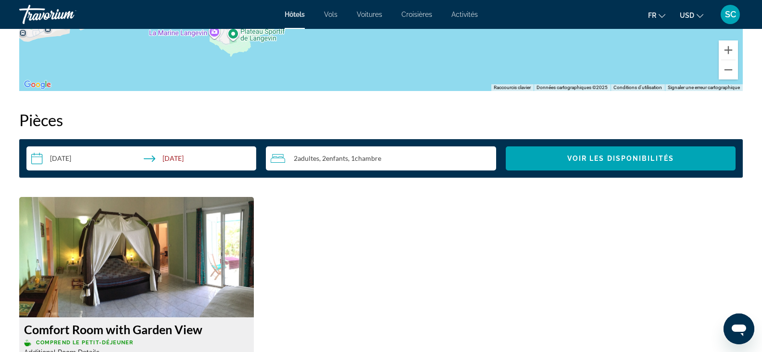
scroll to position [1491, 0]
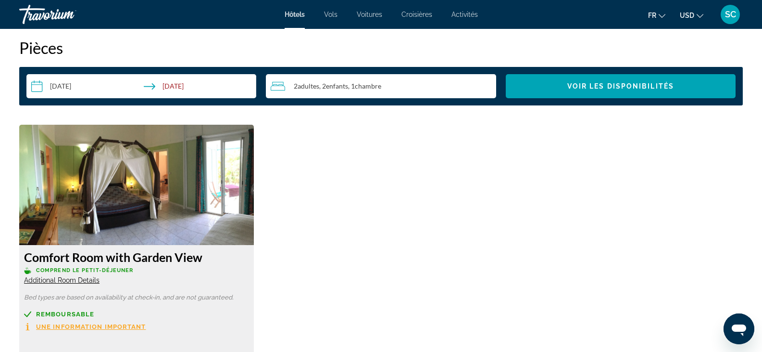
click at [134, 183] on img "Main content" at bounding box center [136, 185] width 235 height 120
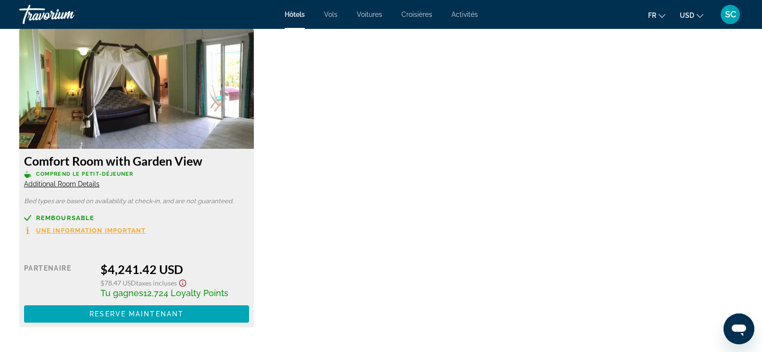
click at [85, 179] on div "Comfort Room with Garden View Comprend le petit-déjeuner Additional Room Details" at bounding box center [136, 170] width 225 height 35
click at [89, 181] on span "Additional Room Details" at bounding box center [62, 184] width 76 height 8
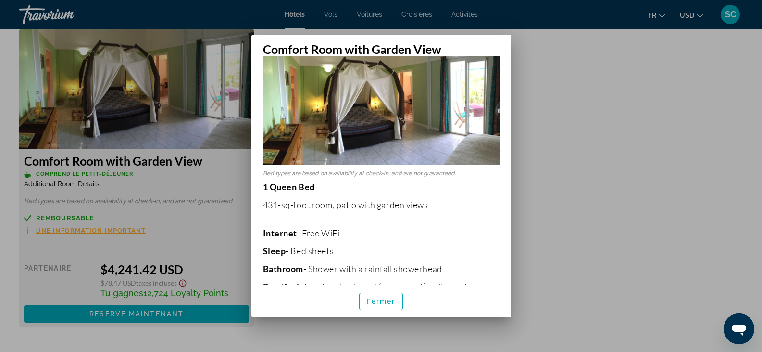
scroll to position [0, 0]
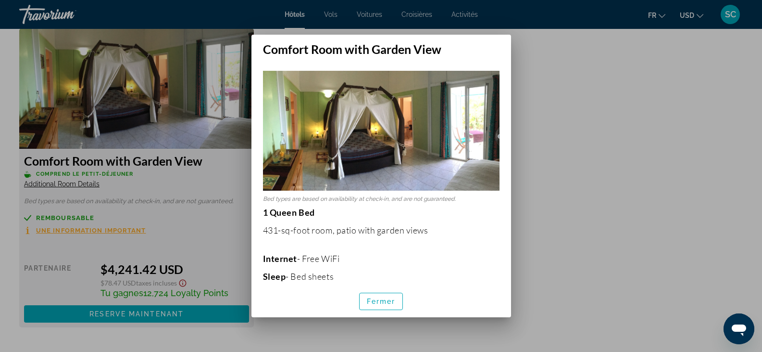
click at [615, 192] on div at bounding box center [381, 176] width 762 height 352
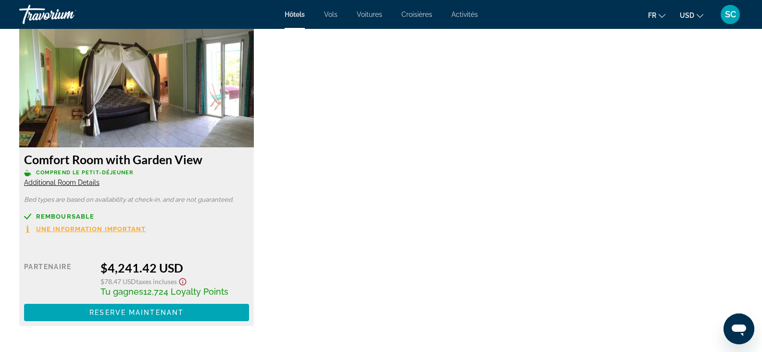
scroll to position [1636, 0]
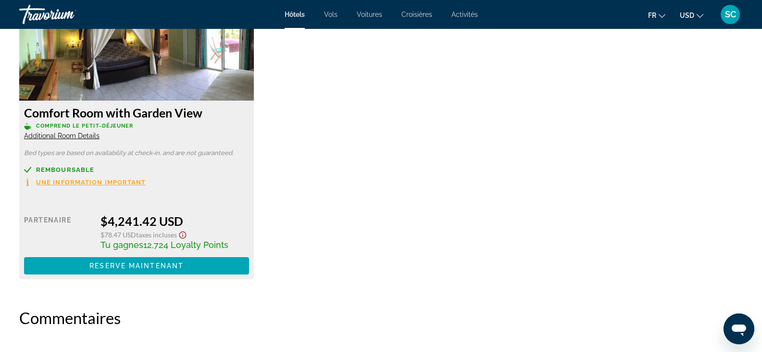
drag, startPoint x: 423, startPoint y: 145, endPoint x: 365, endPoint y: 76, distance: 90.8
click at [368, 78] on div "Comfort Room with Garden View Comprend le petit-déjeuner Additional Room Detail…" at bounding box center [381, 134] width 734 height 308
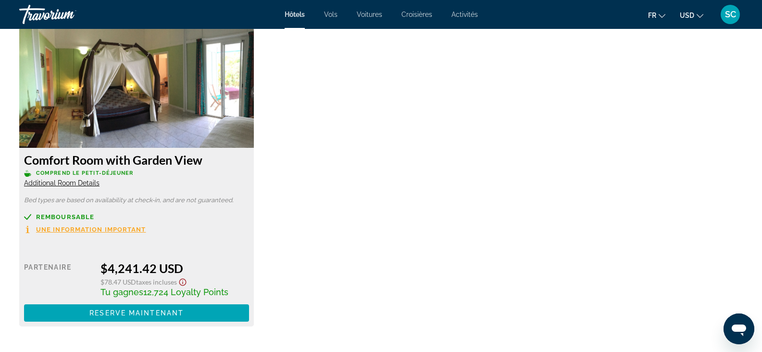
scroll to position [1491, 0]
